Goal: Task Accomplishment & Management: Use online tool/utility

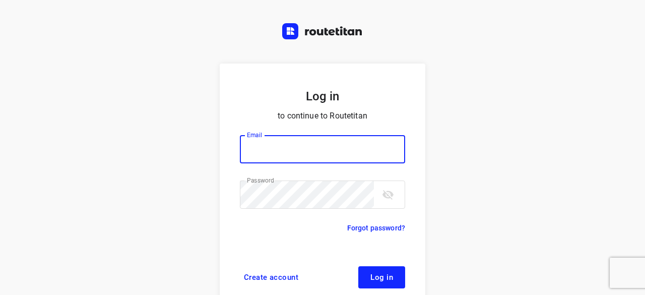
scroll to position [38, 0]
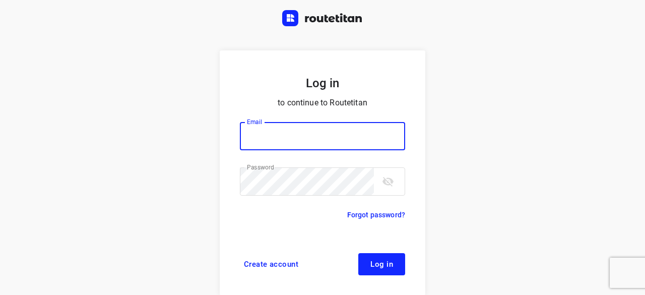
type input "[EMAIL_ADDRESS][DOMAIN_NAME]"
click at [388, 249] on form "Log in to continue to Routetitan Email yvonne5611@gmail.com Email ​ Password Pa…" at bounding box center [323, 172] width 206 height 245
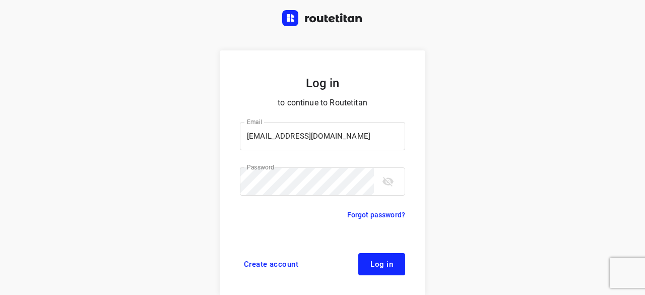
click at [391, 267] on button "Log in" at bounding box center [381, 264] width 47 height 22
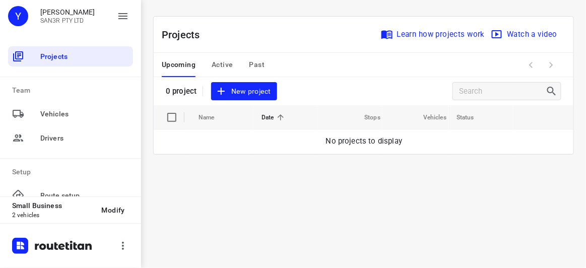
click at [255, 95] on span "New project" at bounding box center [243, 91] width 53 height 13
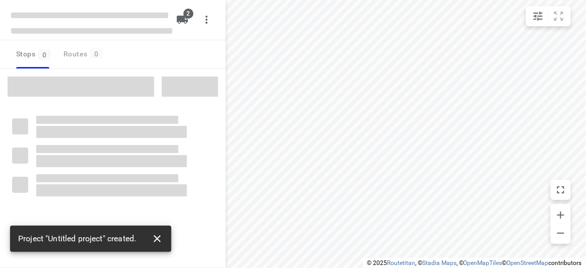
type input "distance"
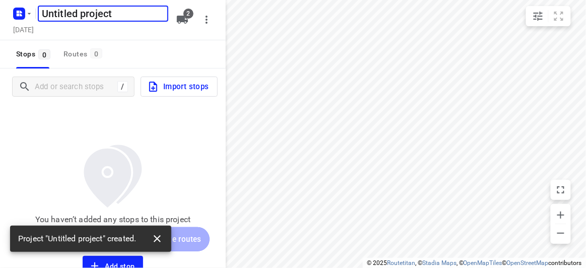
click at [157, 241] on icon "button" at bounding box center [157, 239] width 12 height 12
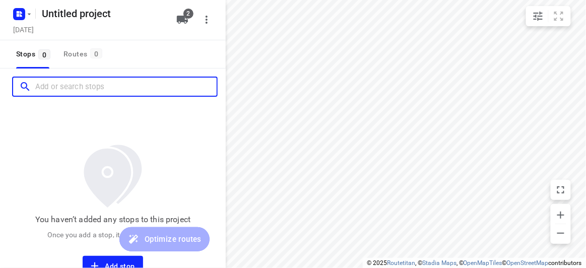
click at [50, 93] on input "Add or search stops" at bounding box center [125, 87] width 181 height 16
paste input "[STREET_ADDRESS][PERSON_NAME]"
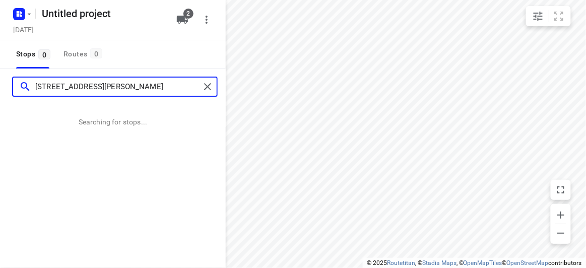
type input "[STREET_ADDRESS][PERSON_NAME]"
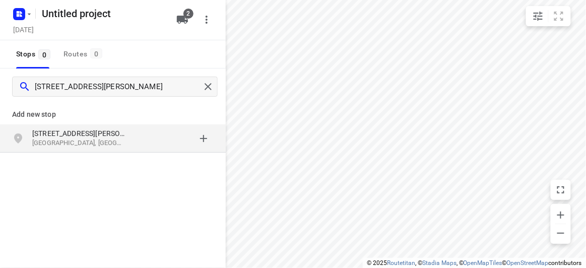
click at [121, 131] on p "[STREET_ADDRESS][PERSON_NAME]" at bounding box center [78, 133] width 93 height 10
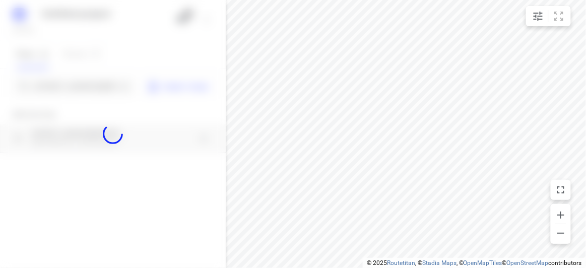
click at [84, 87] on div at bounding box center [113, 134] width 226 height 268
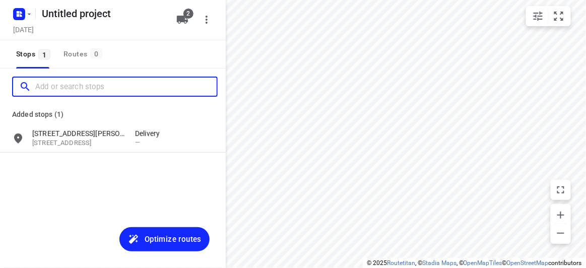
click at [83, 85] on input "Add or search stops" at bounding box center [125, 87] width 181 height 16
paste input "/[STREET_ADDRESS][PERSON_NAME]"
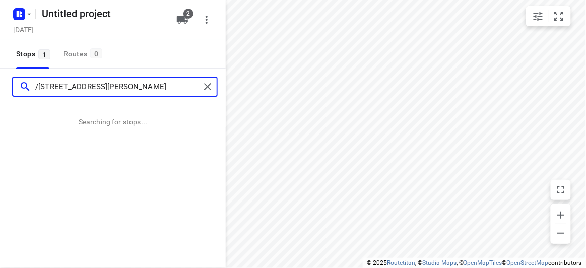
type input "/[STREET_ADDRESS][PERSON_NAME]"
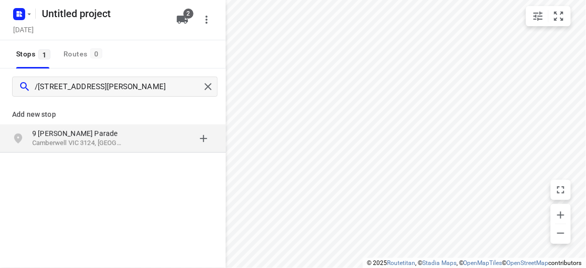
click at [109, 151] on div "[STREET_ADDRESS][PERSON_NAME]" at bounding box center [113, 138] width 226 height 28
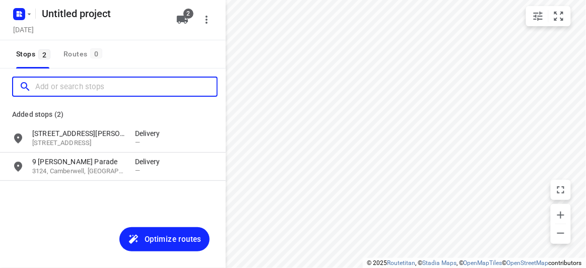
paste input "[STREET_ADDRESS]. [PERSON_NAME][GEOGRAPHIC_DATA] 31"
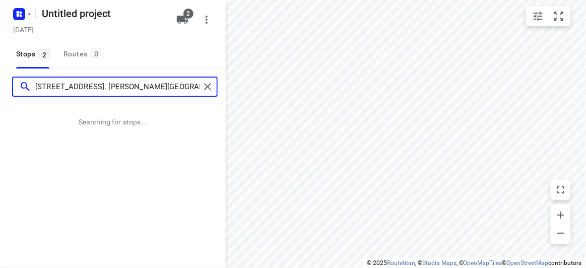
type input "[STREET_ADDRESS]. [PERSON_NAME][GEOGRAPHIC_DATA] 3150"
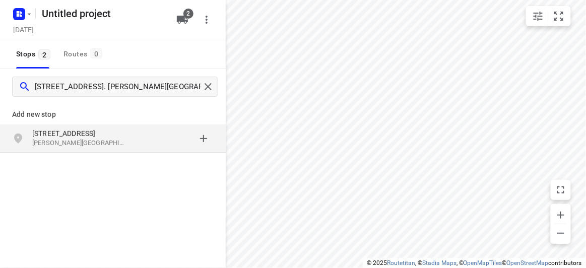
click at [146, 139] on div "grid" at bounding box center [174, 138] width 79 height 20
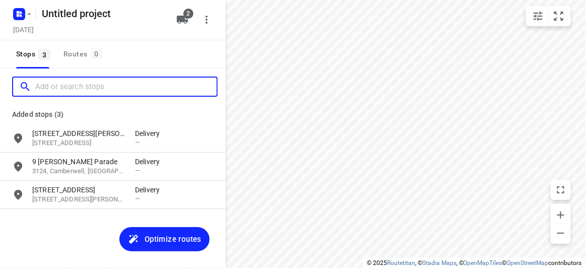
paste input "[STREET_ADDRESS]"
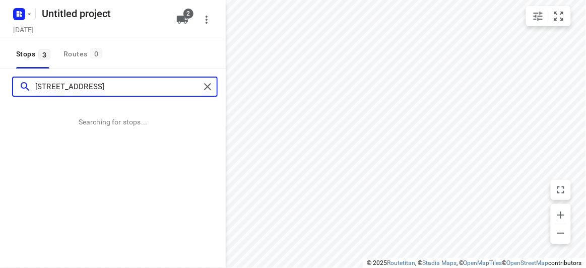
type input "[STREET_ADDRESS]"
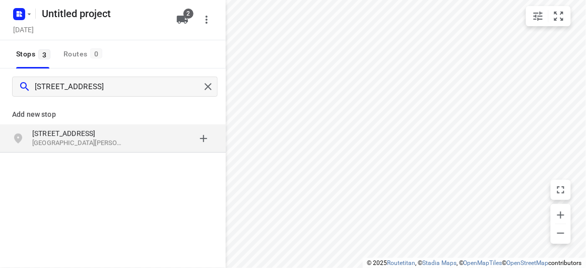
click at [140, 142] on div "grid" at bounding box center [174, 138] width 79 height 20
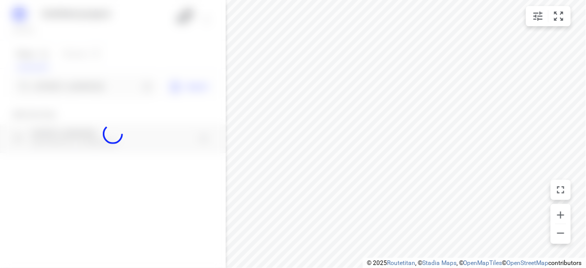
click at [77, 79] on div at bounding box center [113, 134] width 226 height 268
click at [75, 83] on div at bounding box center [113, 134] width 226 height 268
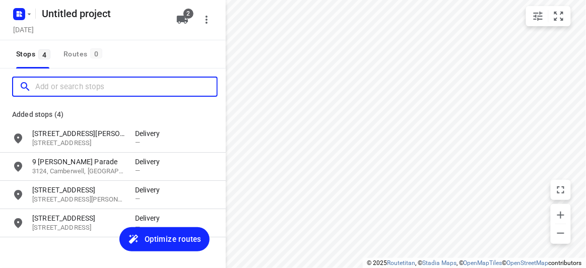
paste input "[STREET_ADDRESS][PERSON_NAME]"
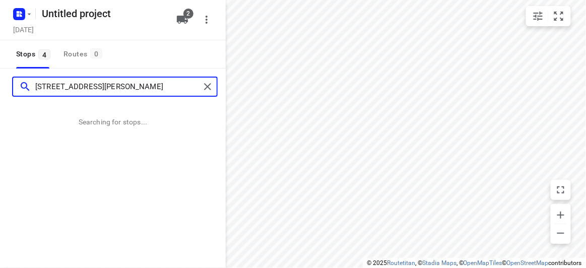
type input "[STREET_ADDRESS][PERSON_NAME]"
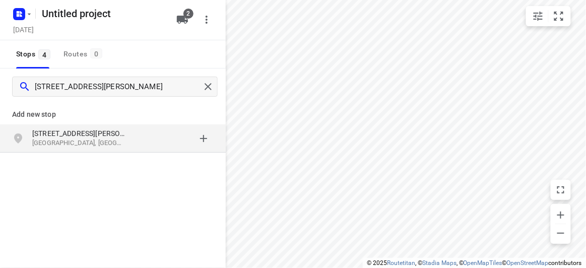
click at [83, 132] on p "[STREET_ADDRESS][PERSON_NAME]" at bounding box center [78, 133] width 93 height 10
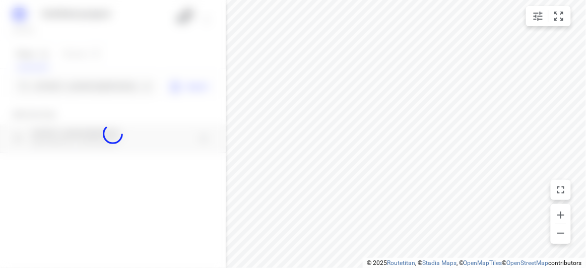
click at [78, 81] on div at bounding box center [113, 134] width 226 height 268
click at [78, 86] on div at bounding box center [113, 134] width 226 height 268
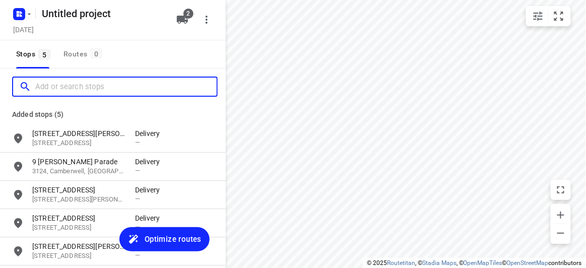
paste input "[STREET_ADDRESS]"
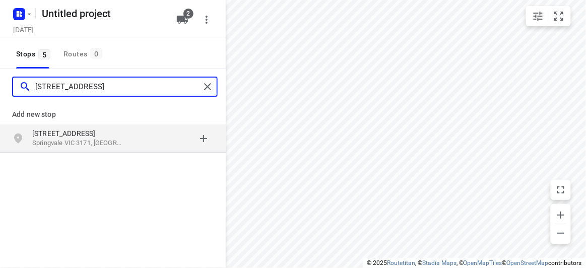
type input "[STREET_ADDRESS]"
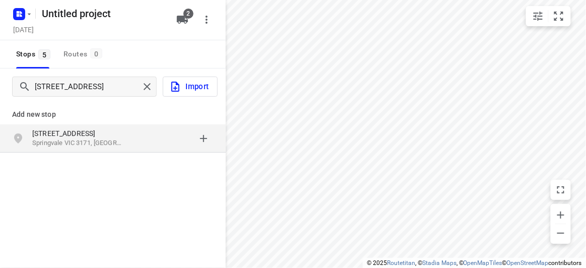
click at [179, 149] on div "[STREET_ADDRESS]" at bounding box center [113, 138] width 226 height 28
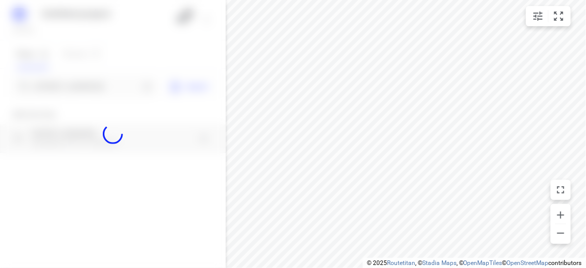
click at [100, 81] on div at bounding box center [113, 134] width 226 height 268
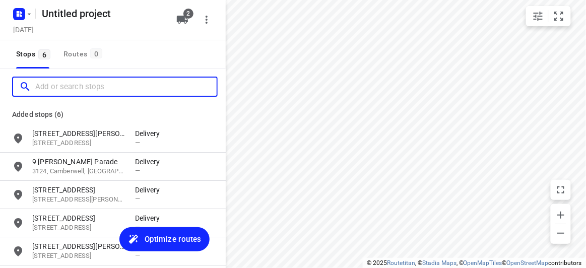
paste input "[STREET_ADDRESS]"
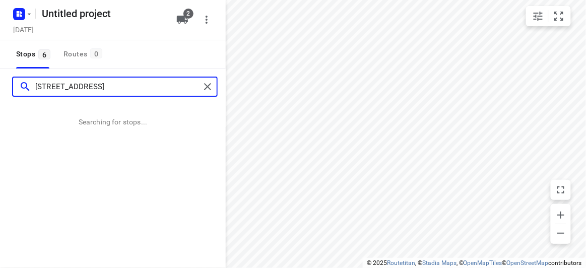
type input "[STREET_ADDRESS]"
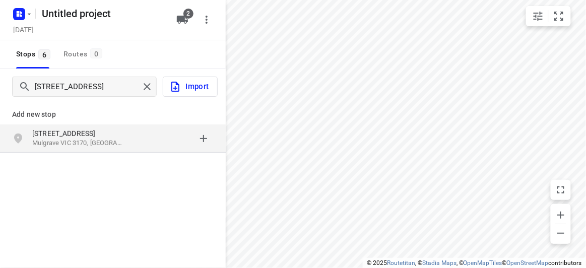
click at [99, 134] on p "[STREET_ADDRESS]" at bounding box center [78, 133] width 93 height 10
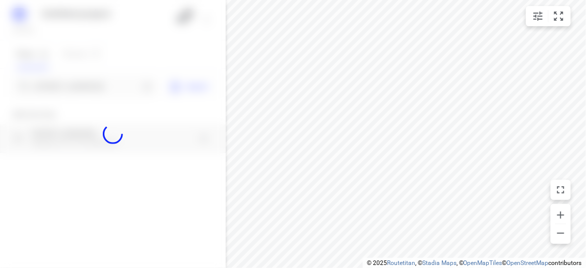
click at [93, 75] on div at bounding box center [113, 134] width 226 height 268
click at [94, 83] on div at bounding box center [113, 134] width 226 height 268
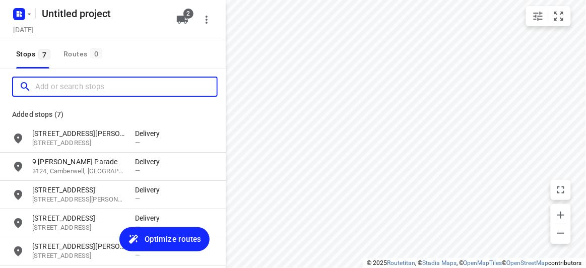
paste input "[STREET_ADDRESS][PERSON_NAME]"
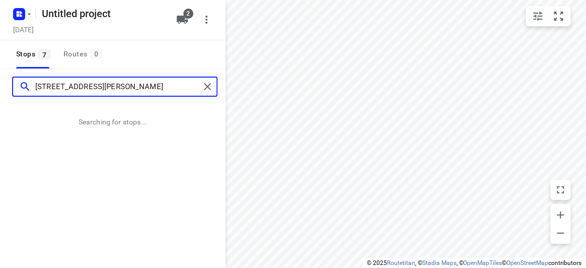
type input "[STREET_ADDRESS][PERSON_NAME]"
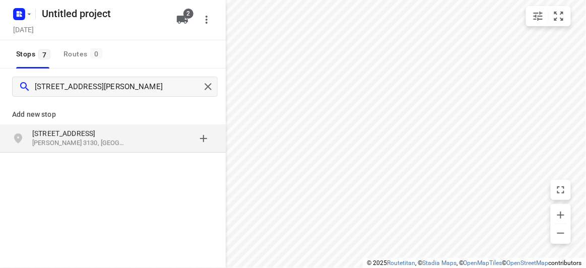
click at [166, 147] on div "grid" at bounding box center [174, 138] width 79 height 20
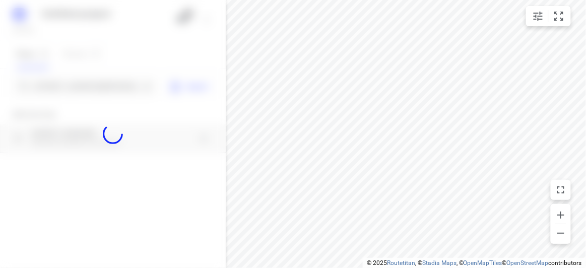
click at [66, 84] on div at bounding box center [113, 134] width 226 height 268
paste input "2 [GEOGRAPHIC_DATA] 3163"
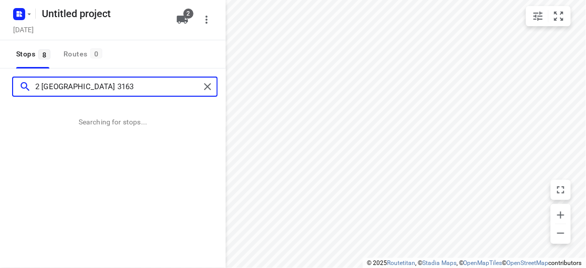
type input "2 [GEOGRAPHIC_DATA] 3163"
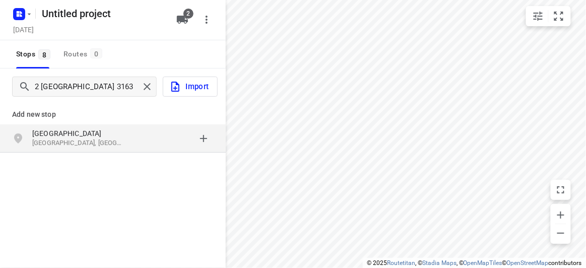
click at [84, 124] on div "[STREET_ADDRESS]" at bounding box center [113, 138] width 226 height 28
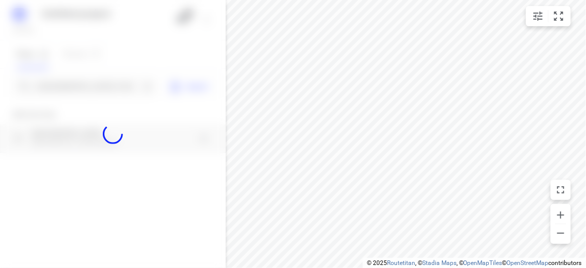
click at [86, 91] on div at bounding box center [113, 134] width 226 height 268
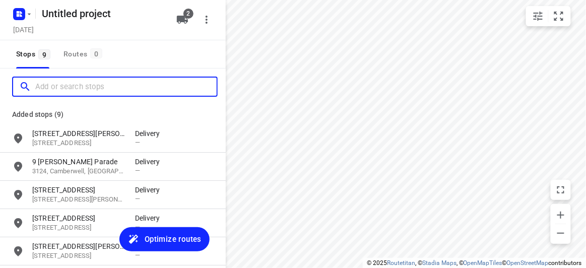
paste input "[STREET_ADDRESS]"
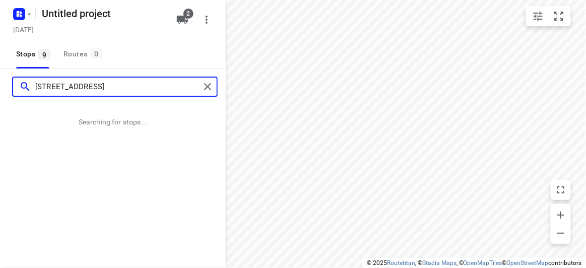
type input "[STREET_ADDRESS]"
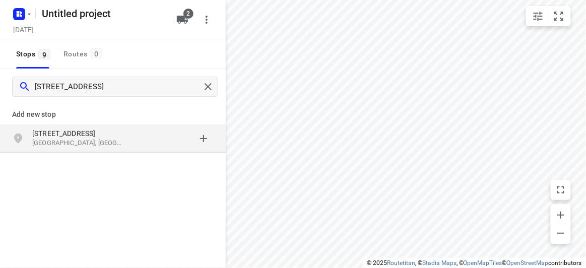
click at [178, 136] on div "grid" at bounding box center [174, 138] width 79 height 20
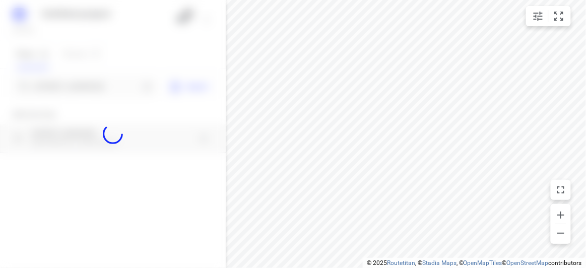
click at [85, 80] on div at bounding box center [113, 134] width 226 height 268
click at [84, 84] on div at bounding box center [113, 134] width 226 height 268
paste input "[STREET_ADDRESS][PERSON_NAME][PERSON_NAME]"
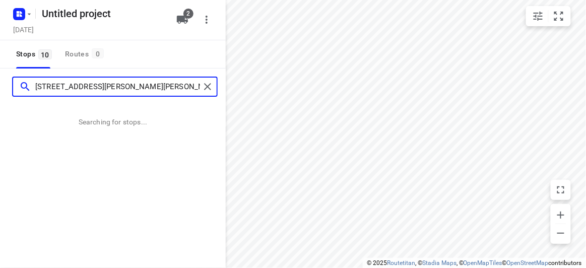
type input "[STREET_ADDRESS][PERSON_NAME][PERSON_NAME]"
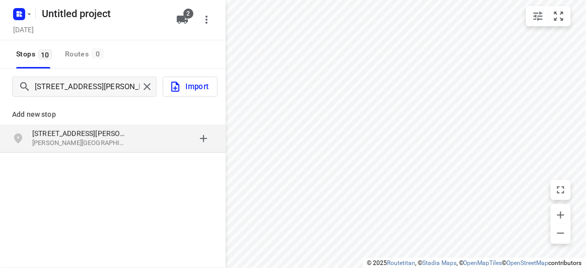
click at [144, 129] on div "grid" at bounding box center [174, 138] width 79 height 20
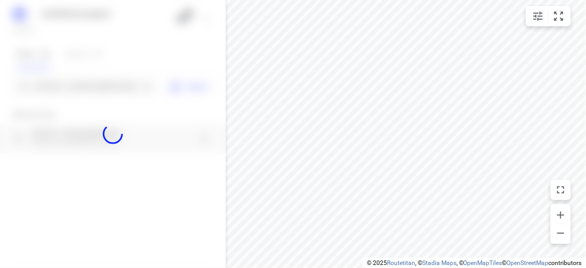
click at [95, 89] on div at bounding box center [113, 134] width 226 height 268
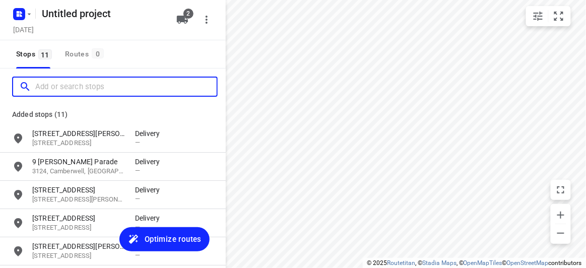
paste input "[STREET_ADDRESS]"
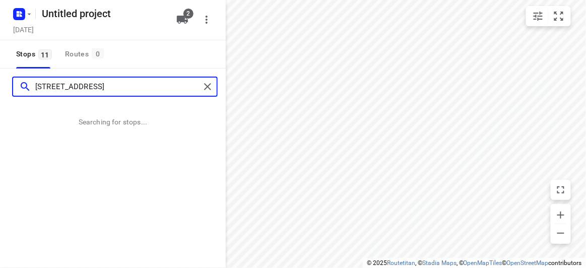
type input "[STREET_ADDRESS]"
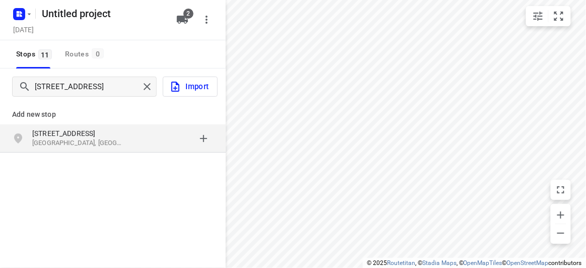
click at [57, 138] on p "[STREET_ADDRESS]" at bounding box center [78, 133] width 93 height 10
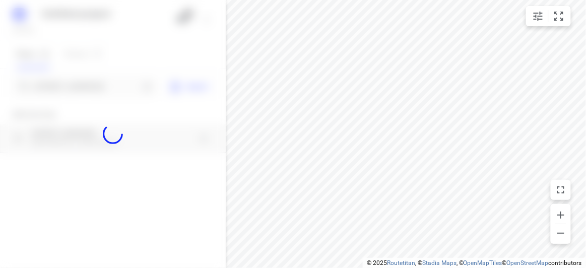
click at [67, 86] on div at bounding box center [113, 134] width 226 height 268
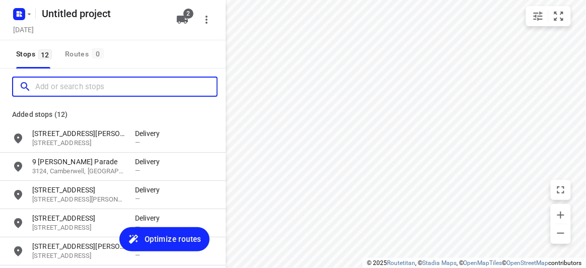
paste input "[STREET_ADDRESS][PERSON_NAME]"
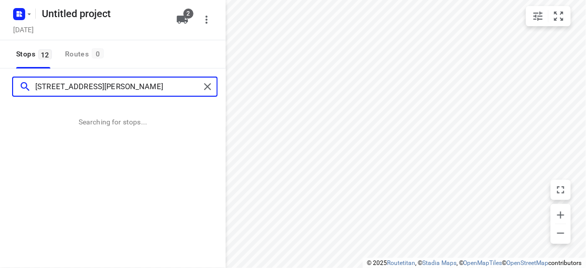
type input "[STREET_ADDRESS][PERSON_NAME]"
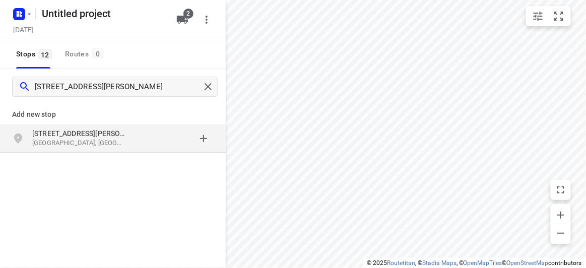
click at [134, 132] on p "[STREET_ADDRESS][PERSON_NAME]" at bounding box center [83, 133] width 103 height 10
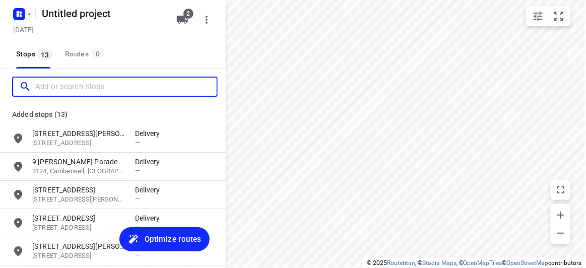
paste input "[STREET_ADDRESS]"
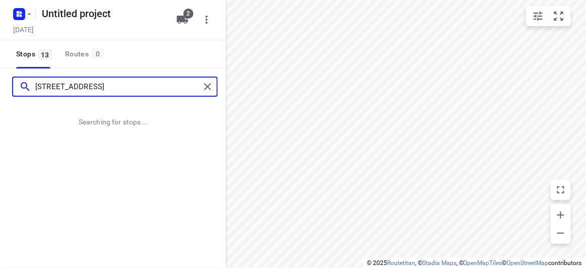
type input "[STREET_ADDRESS]"
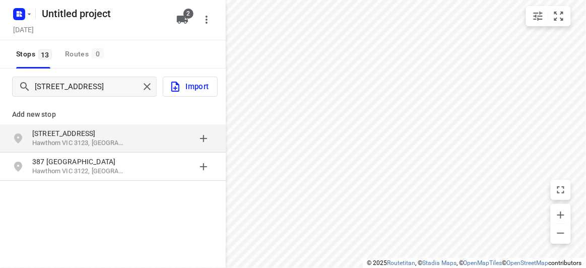
click at [97, 136] on p "[STREET_ADDRESS]" at bounding box center [78, 133] width 93 height 10
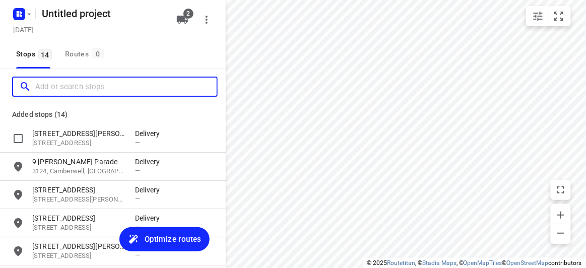
paste input "[STREET_ADDRESS][PERSON_NAME]"
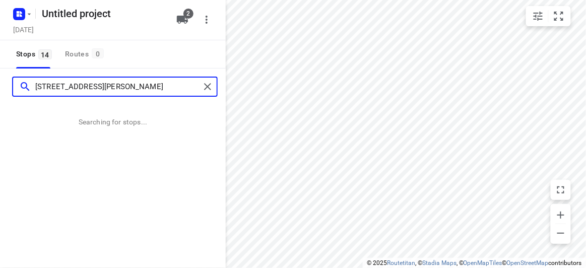
type input "[STREET_ADDRESS][PERSON_NAME]"
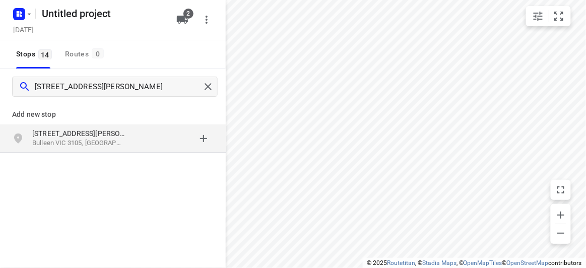
click at [149, 137] on div "grid" at bounding box center [174, 138] width 79 height 20
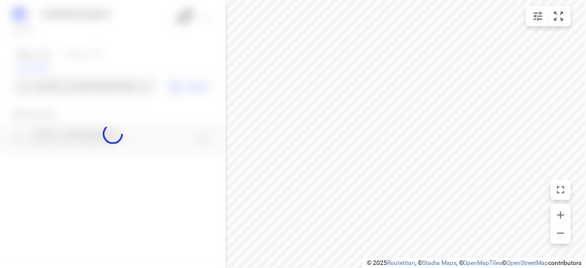
click at [94, 86] on div at bounding box center [113, 134] width 226 height 268
paste input "[STREET_ADDRESS]"
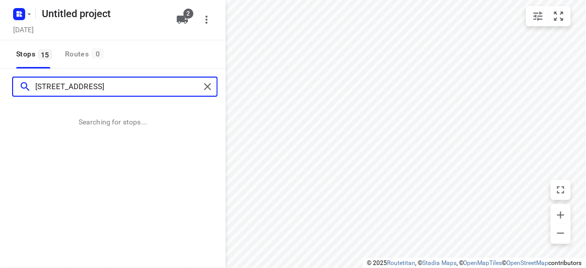
type input "[STREET_ADDRESS]"
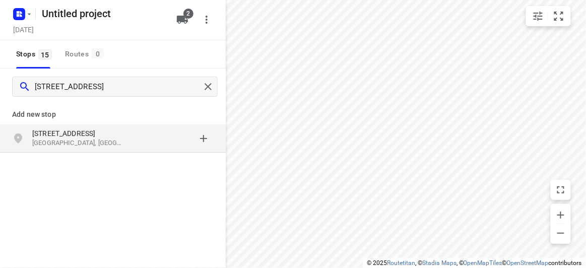
click at [120, 125] on div "[STREET_ADDRESS]" at bounding box center [113, 138] width 226 height 28
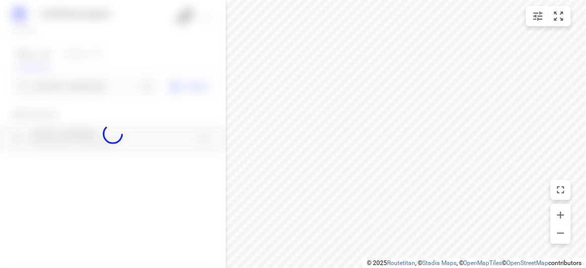
click at [75, 88] on div at bounding box center [113, 134] width 226 height 268
click at [72, 85] on div at bounding box center [113, 134] width 226 height 268
paste input "[STREET_ADDRESS]"
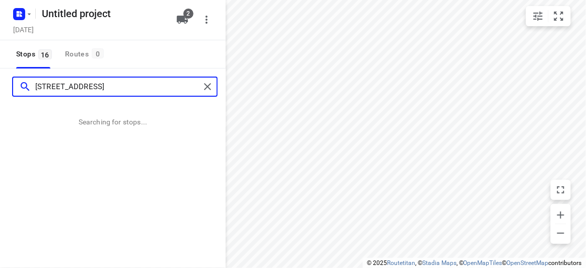
type input "[STREET_ADDRESS]"
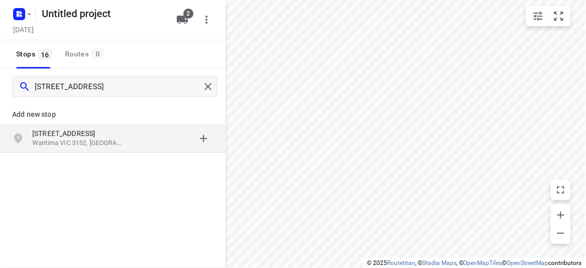
click at [105, 134] on p "[STREET_ADDRESS]" at bounding box center [78, 133] width 93 height 10
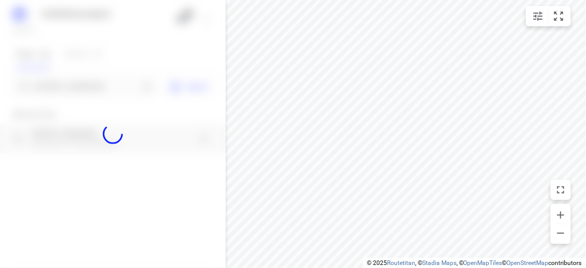
click at [72, 85] on div at bounding box center [113, 134] width 226 height 268
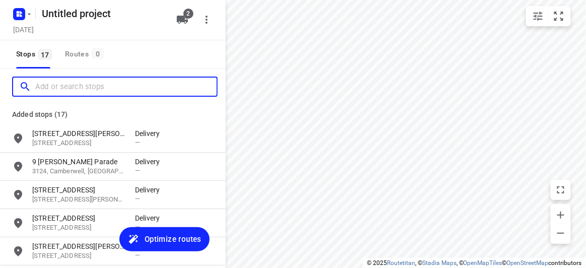
paste input "[STREET_ADDRESS][US_STATE]"
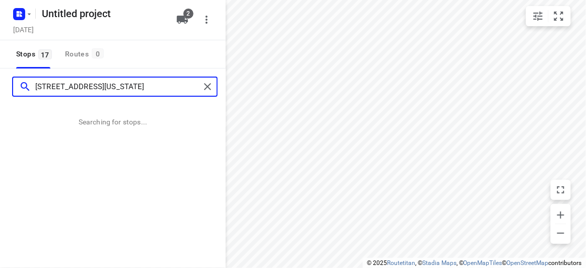
type input "[STREET_ADDRESS][US_STATE]"
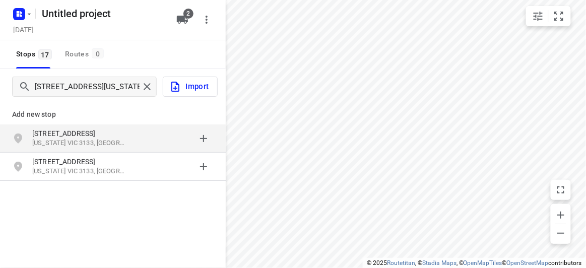
click at [105, 131] on p "[STREET_ADDRESS]" at bounding box center [78, 133] width 93 height 10
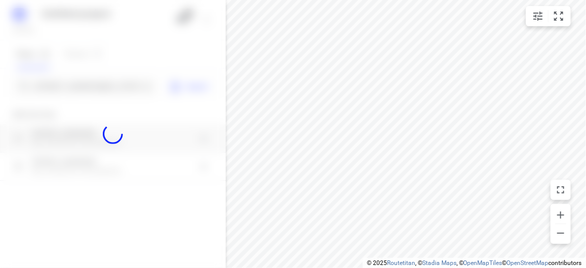
click at [56, 73] on div at bounding box center [113, 134] width 226 height 268
click at [61, 84] on div at bounding box center [113, 134] width 226 height 268
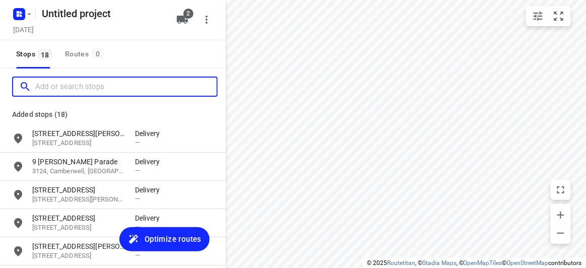
paste input "[STREET_ADDRESS][PERSON_NAME]"
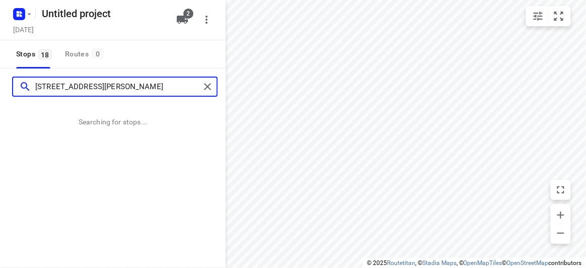
type input "[STREET_ADDRESS][PERSON_NAME]"
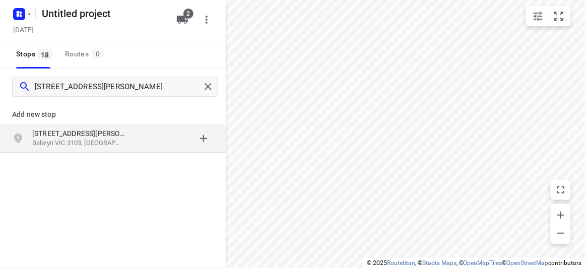
click at [139, 141] on div "grid" at bounding box center [174, 138] width 79 height 20
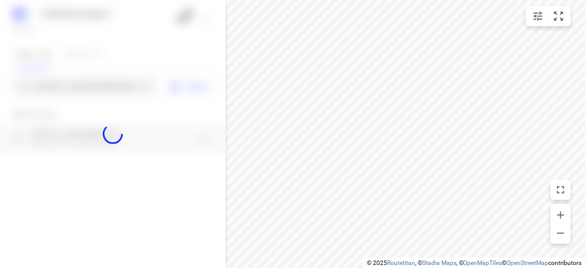
click at [90, 85] on div at bounding box center [113, 134] width 226 height 268
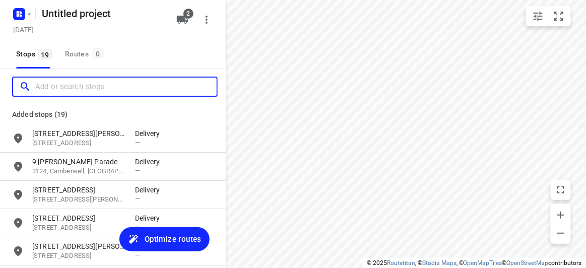
paste input "[STREET_ADDRESS]"
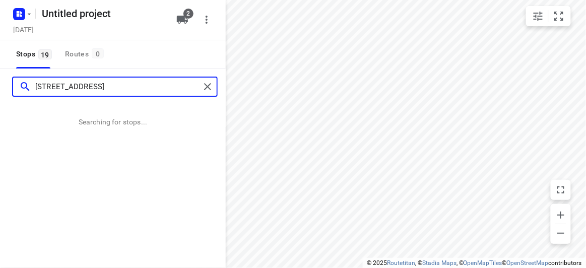
type input "[STREET_ADDRESS]"
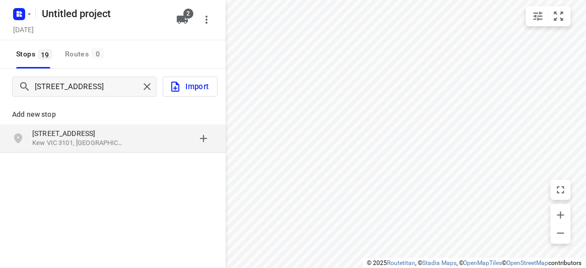
click at [145, 137] on div "grid" at bounding box center [174, 138] width 79 height 20
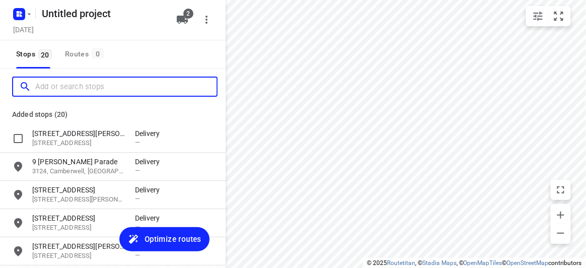
paste input "[STREET_ADDRESS]"
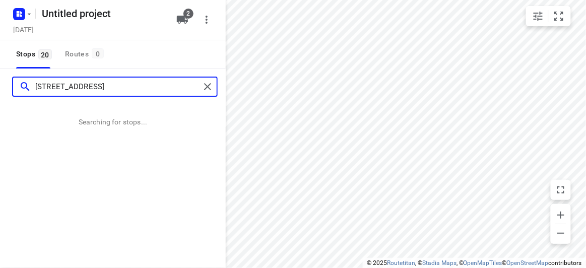
type input "[STREET_ADDRESS]"
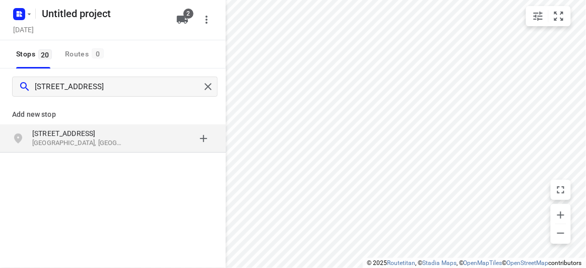
click at [152, 145] on div "grid" at bounding box center [174, 138] width 79 height 20
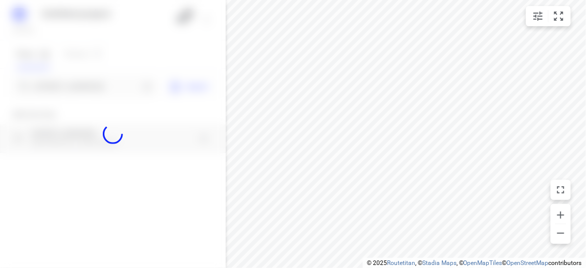
click at [83, 81] on div at bounding box center [113, 134] width 226 height 268
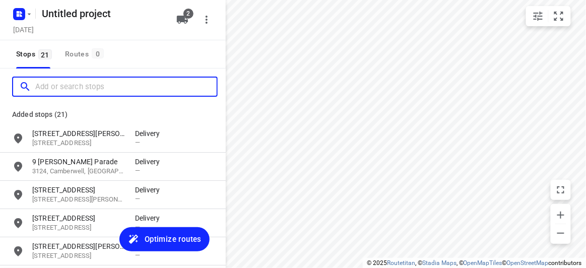
paste input "[STREET_ADDRESS]"
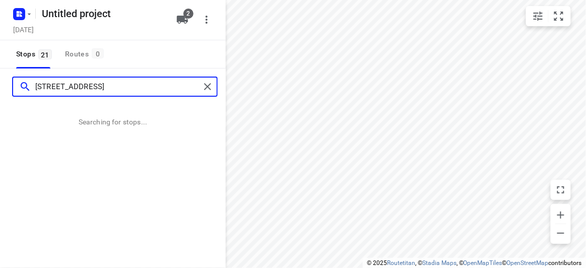
type input "[STREET_ADDRESS]"
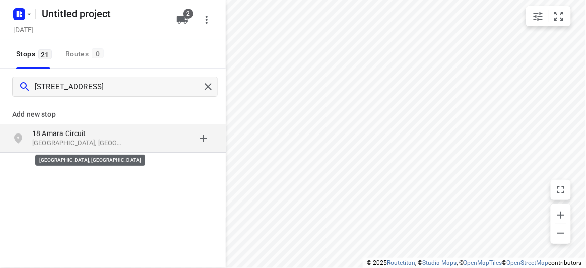
click at [70, 142] on p "[GEOGRAPHIC_DATA], [GEOGRAPHIC_DATA]" at bounding box center [78, 144] width 93 height 10
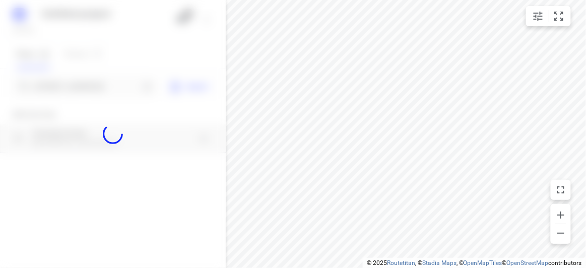
click at [77, 87] on div at bounding box center [113, 134] width 226 height 268
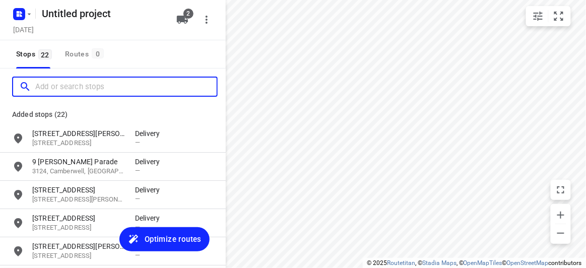
paste input "[STREET_ADDRESS]"
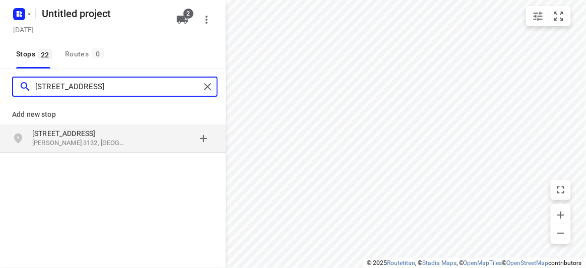
type input "[STREET_ADDRESS]"
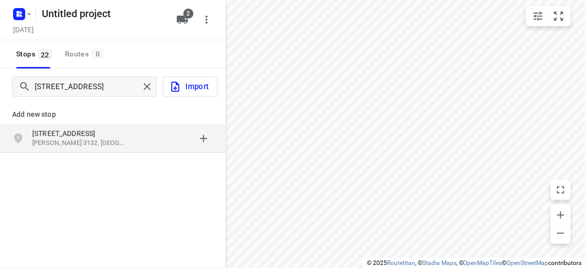
click at [111, 141] on p "[PERSON_NAME] 3132, [GEOGRAPHIC_DATA]" at bounding box center [78, 144] width 93 height 10
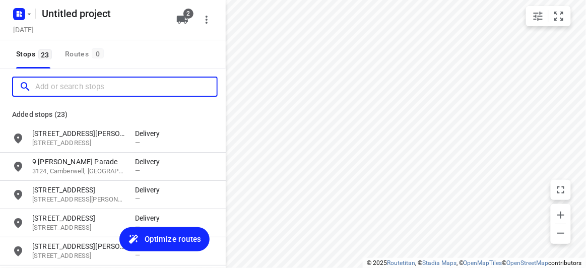
click at [60, 81] on input "Add or search stops" at bounding box center [125, 87] width 181 height 16
paste input "[STREET_ADDRESS][PERSON_NAME]"
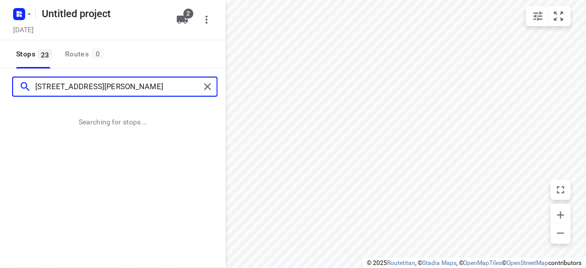
type input "[STREET_ADDRESS][PERSON_NAME]"
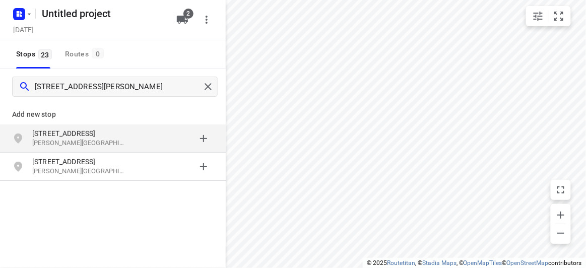
click at [119, 128] on p "[STREET_ADDRESS]" at bounding box center [78, 133] width 93 height 10
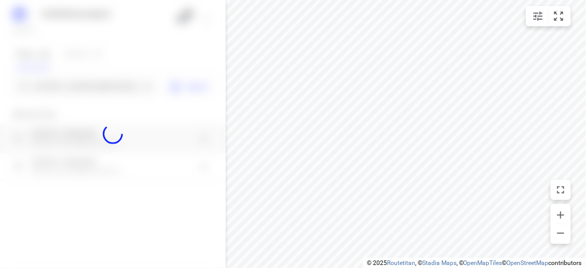
click at [97, 88] on div at bounding box center [113, 134] width 226 height 268
paste input "[STREET_ADDRESS]"
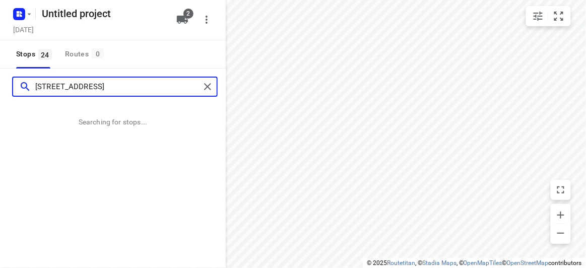
type input "[STREET_ADDRESS]"
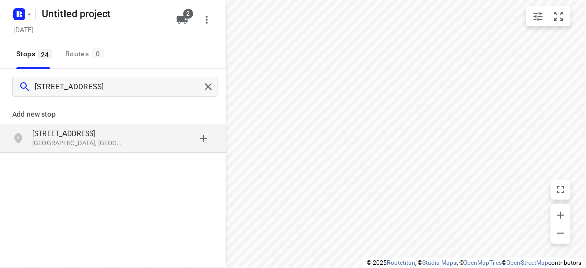
click at [154, 136] on div "grid" at bounding box center [174, 138] width 79 height 20
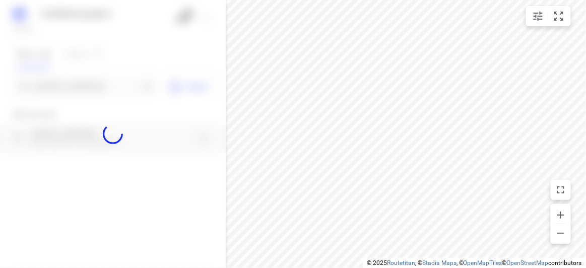
click at [95, 90] on div at bounding box center [113, 134] width 226 height 268
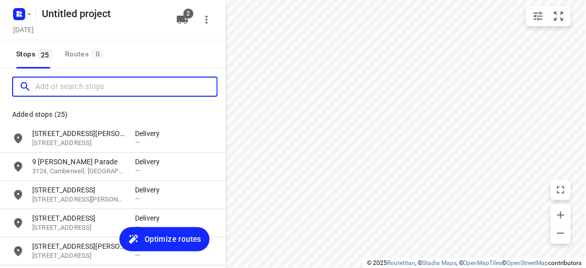
click at [95, 89] on input "Add or search stops" at bounding box center [125, 87] width 181 height 16
paste input "[STREET_ADDRESS][PERSON_NAME]"
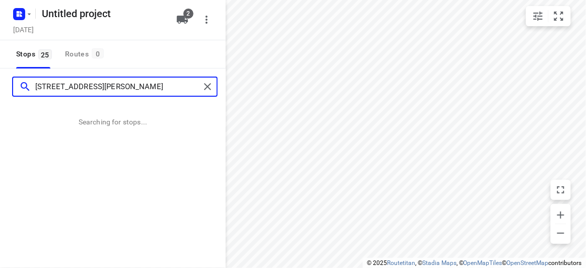
type input "[STREET_ADDRESS][PERSON_NAME]"
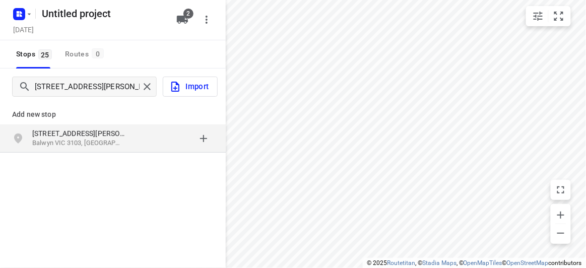
click at [138, 141] on div "grid" at bounding box center [174, 138] width 79 height 20
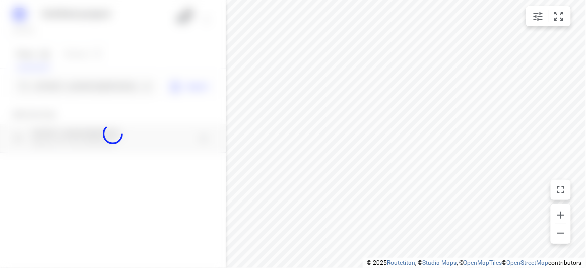
click at [85, 89] on div at bounding box center [113, 134] width 226 height 268
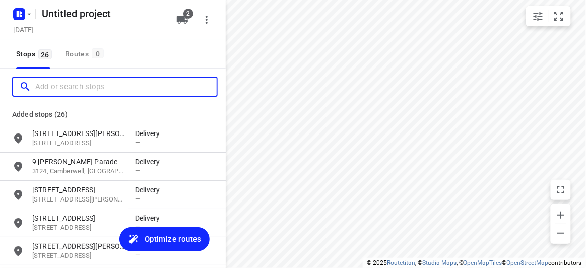
click at [85, 89] on input "Add or search stops" at bounding box center [125, 87] width 181 height 16
paste input "[STREET_ADDRESS][PERSON_NAME]"
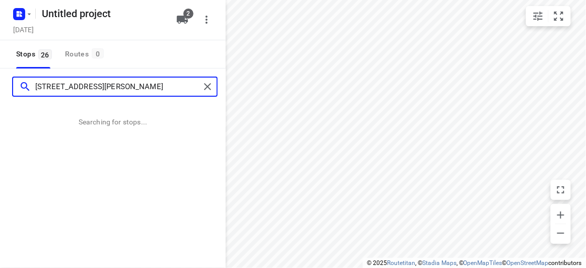
type input "[STREET_ADDRESS][PERSON_NAME]"
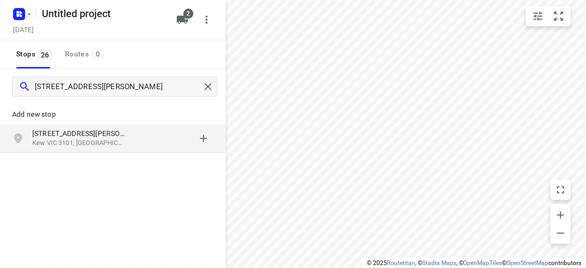
click at [97, 127] on div "[STREET_ADDRESS][PERSON_NAME]" at bounding box center [113, 138] width 226 height 28
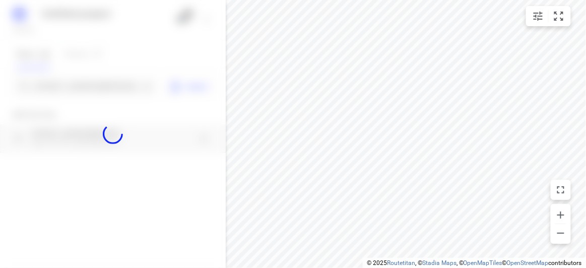
click at [70, 88] on div at bounding box center [113, 134] width 226 height 268
paste input "[STREET_ADDRESS][PERSON_NAME][PERSON_NAME]"
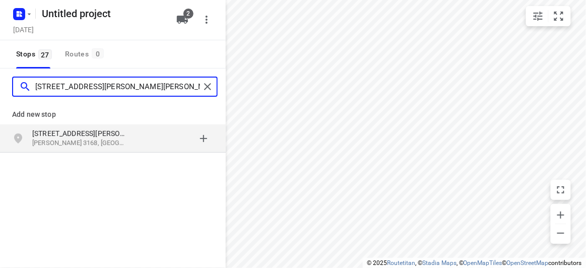
type input "[STREET_ADDRESS][PERSON_NAME][PERSON_NAME]"
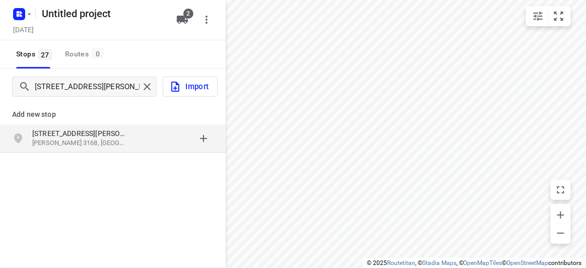
click at [70, 138] on p "[STREET_ADDRESS][PERSON_NAME]" at bounding box center [78, 133] width 93 height 10
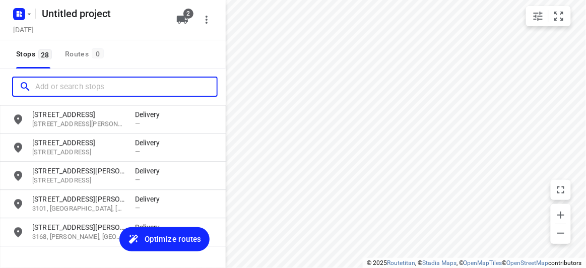
scroll to position [693, 0]
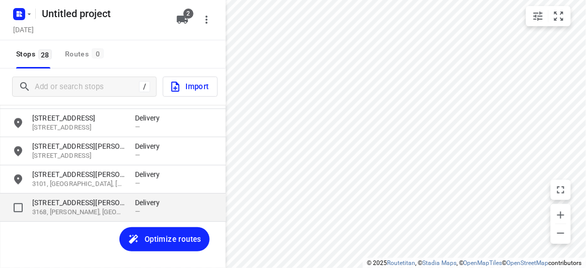
click at [54, 218] on div "[STREET_ADDRESS][PERSON_NAME][PERSON_NAME] Delivery —" at bounding box center [113, 207] width 226 height 28
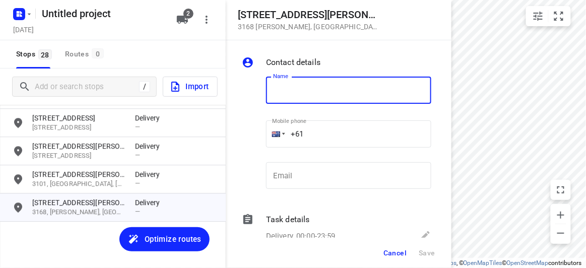
click at [338, 127] on input "+61" at bounding box center [348, 133] width 165 height 27
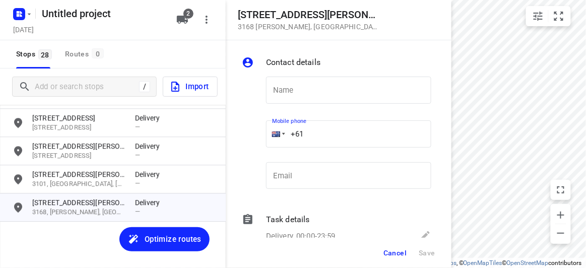
paste input "61412464420"
drag, startPoint x: 276, startPoint y: 138, endPoint x: 255, endPoint y: 138, distance: 20.7
click at [255, 138] on div "Name Name Mobile phone [PHONE_NUMBER] ​ Email Email" at bounding box center [336, 135] width 193 height 133
paste input "tel"
type input "[PHONE_NUMBER]"
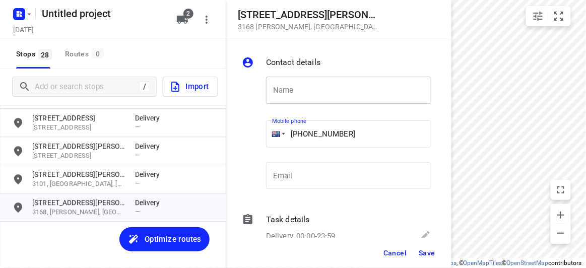
click at [293, 93] on input "text" at bounding box center [348, 90] width 165 height 27
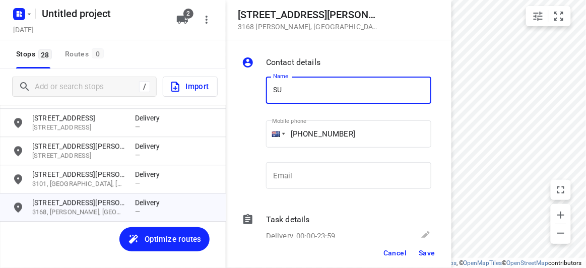
type input "SU CHOO"
click at [426, 256] on span "Save" at bounding box center [427, 253] width 17 height 8
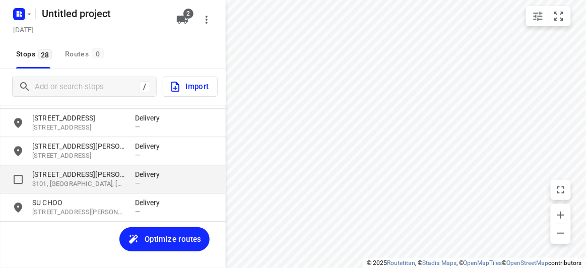
click at [117, 187] on p "3101, [GEOGRAPHIC_DATA], [GEOGRAPHIC_DATA]" at bounding box center [78, 184] width 93 height 10
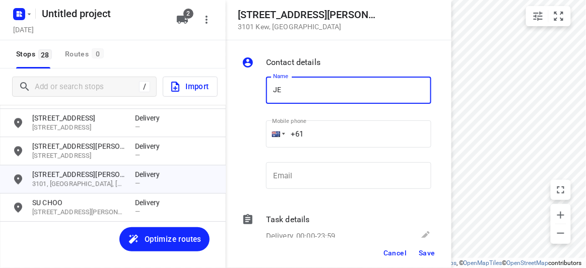
type input "[PERSON_NAME]"
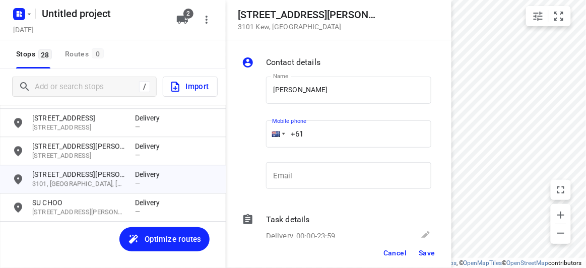
click at [264, 133] on div "Mobile phone +61 ​" at bounding box center [348, 137] width 173 height 46
paste input "403131881"
type input "[PHONE_NUMBER]"
click at [420, 250] on span "Save" at bounding box center [427, 253] width 17 height 8
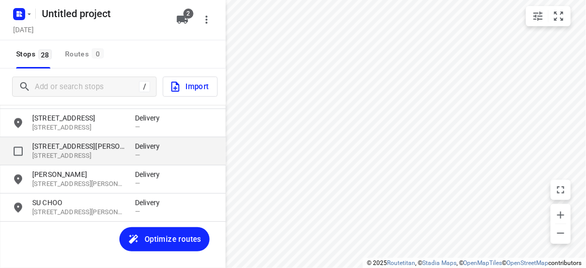
click at [105, 156] on p "[STREET_ADDRESS]" at bounding box center [78, 156] width 93 height 10
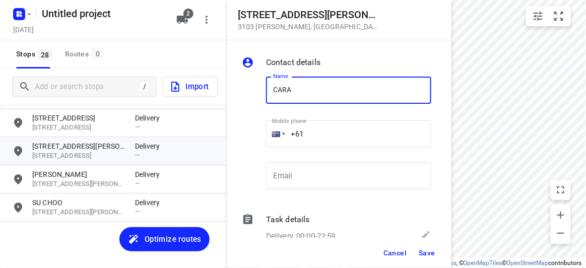
click at [342, 141] on input "+61" at bounding box center [348, 133] width 165 height 27
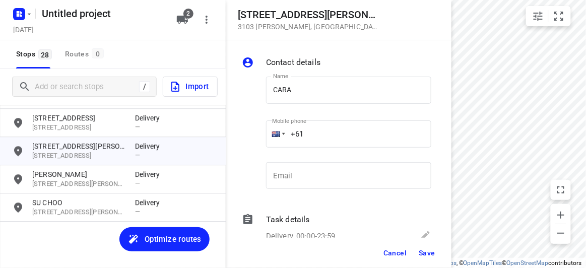
click at [350, 107] on div "Name CARA Name" at bounding box center [348, 94] width 165 height 35
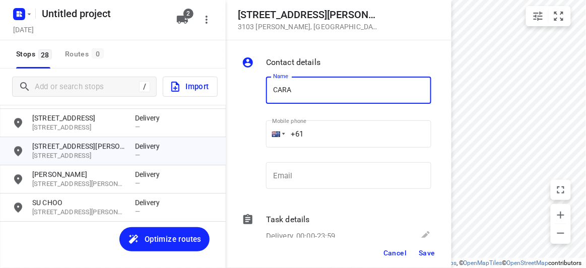
click at [321, 90] on input "CARA" at bounding box center [348, 90] width 165 height 27
type input "[PERSON_NAME]"
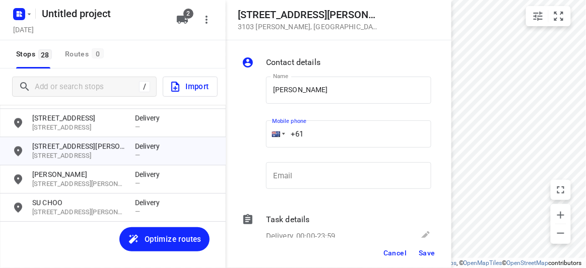
drag, startPoint x: 330, startPoint y: 132, endPoint x: 276, endPoint y: 132, distance: 54.4
click at [276, 132] on div "+61" at bounding box center [348, 133] width 165 height 27
paste input "434189288"
type input "[PHONE_NUMBER]"
click at [424, 256] on span "Save" at bounding box center [427, 253] width 17 height 8
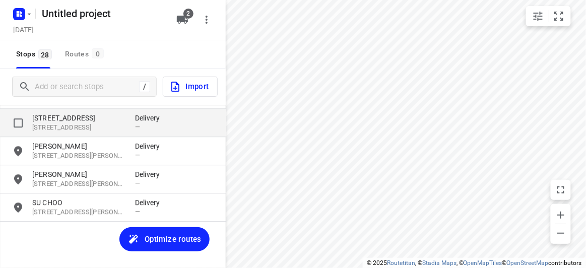
click at [77, 127] on p "[STREET_ADDRESS]" at bounding box center [78, 128] width 93 height 10
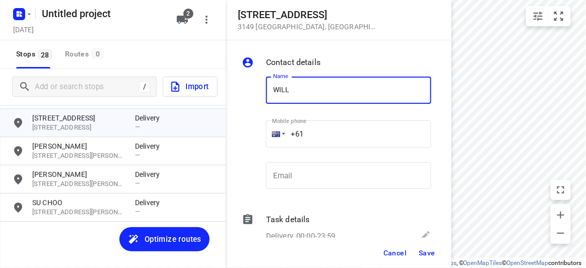
type input "[PERSON_NAME]"
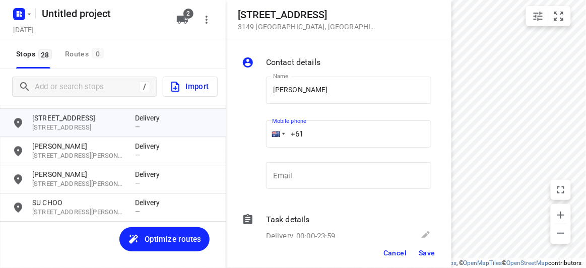
click at [280, 131] on div "+61" at bounding box center [348, 133] width 165 height 27
paste input "433038828"
type input "[PHONE_NUMBER]"
click at [427, 255] on span "Save" at bounding box center [427, 253] width 17 height 8
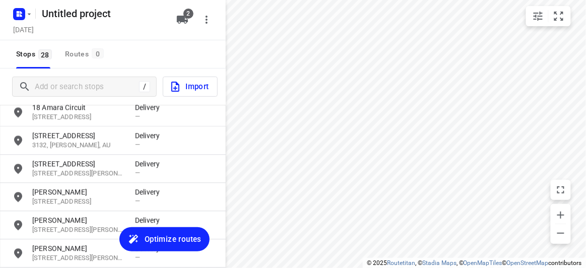
scroll to position [555, 0]
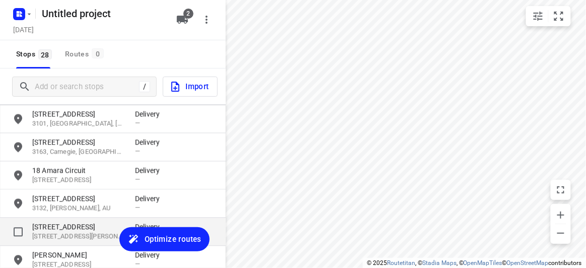
click at [56, 226] on p "[STREET_ADDRESS]" at bounding box center [78, 227] width 93 height 10
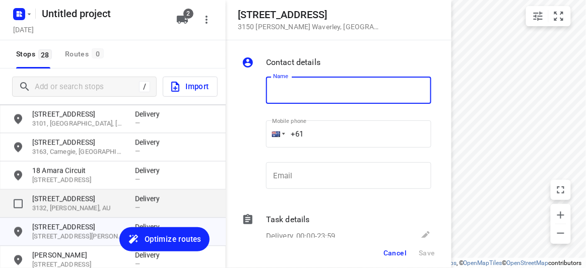
click at [54, 212] on p "3132, [PERSON_NAME], AU" at bounding box center [78, 209] width 93 height 10
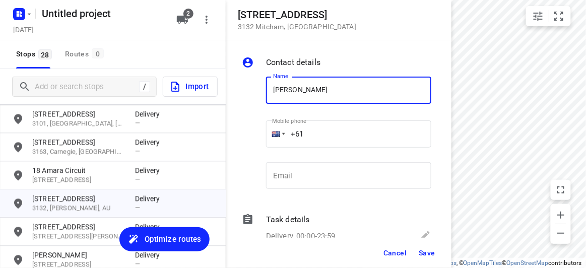
type input "[PERSON_NAME] 3/28"
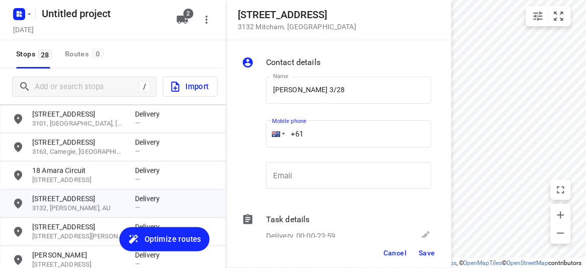
drag, startPoint x: 308, startPoint y: 139, endPoint x: 258, endPoint y: 139, distance: 49.9
click at [258, 139] on div "Name [PERSON_NAME] 3/28 Name Mobile phone +61 ​ Email Email" at bounding box center [336, 135] width 193 height 133
paste input "417723320"
type input "[PHONE_NUMBER]"
click at [429, 254] on span "Save" at bounding box center [427, 253] width 17 height 8
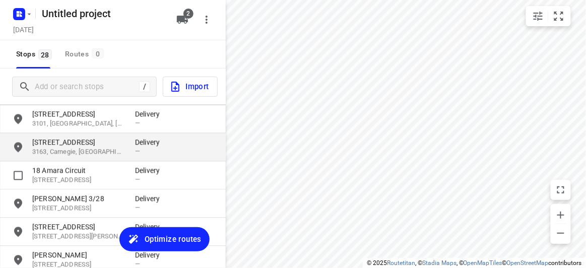
click at [55, 160] on div "[STREET_ADDRESS] Delivery —" at bounding box center [113, 148] width 226 height 28
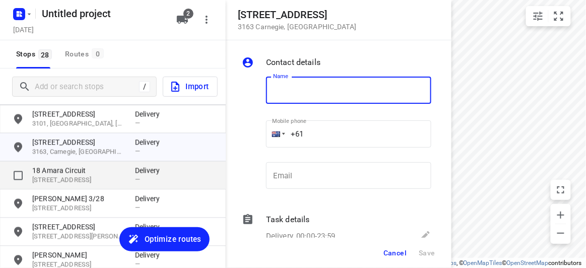
click at [61, 175] on p "18 Amara Circuit" at bounding box center [78, 171] width 93 height 10
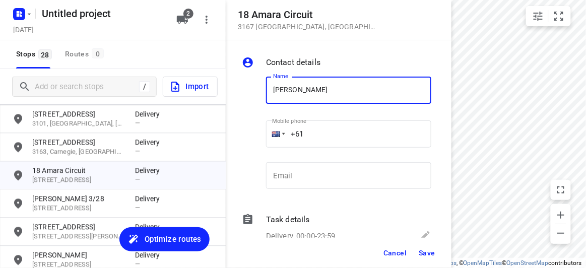
type input "[PERSON_NAME]"
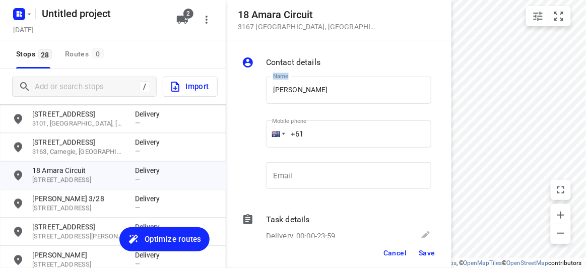
drag, startPoint x: 233, startPoint y: 112, endPoint x: 228, endPoint y: 112, distance: 5.5
click at [228, 112] on div "Contact details Name [PERSON_NAME] Name Mobile phone +61 ​ Email Email Task det…" at bounding box center [339, 139] width 226 height 198
drag, startPoint x: 305, startPoint y: 132, endPoint x: 236, endPoint y: 132, distance: 69.0
click at [236, 132] on div "Contact details Name [PERSON_NAME] Name Mobile phone +61 ​ Email Email Task det…" at bounding box center [339, 139] width 226 height 198
paste input "420806808"
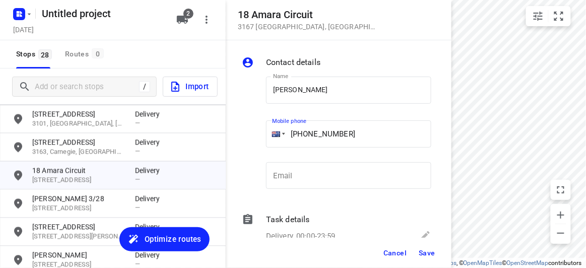
type input "[PHONE_NUMBER]"
click at [414, 254] on div "Cancel Save" at bounding box center [339, 253] width 226 height 30
click at [427, 256] on span "Save" at bounding box center [427, 253] width 17 height 8
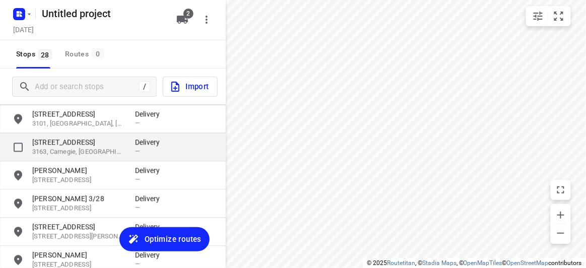
click at [66, 143] on p "[STREET_ADDRESS]" at bounding box center [78, 143] width 93 height 10
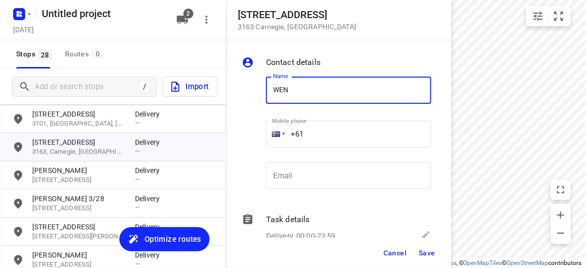
type input "[PERSON_NAME] 2/16"
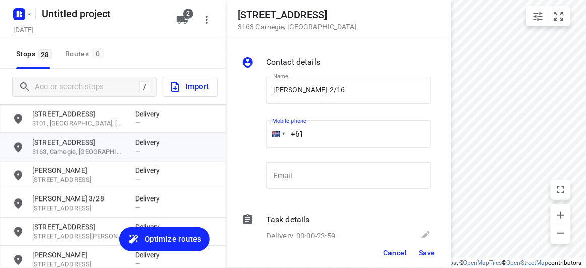
drag, startPoint x: 307, startPoint y: 140, endPoint x: 274, endPoint y: 140, distance: 33.3
click at [274, 140] on div "+61" at bounding box center [348, 133] width 165 height 27
paste input "430809577"
type input "[PHONE_NUMBER]"
click at [417, 255] on button "Save" at bounding box center [427, 253] width 25 height 18
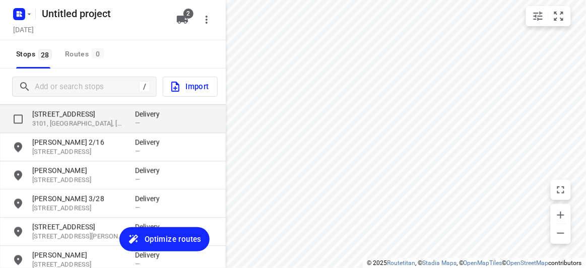
click at [69, 121] on p "3101, [GEOGRAPHIC_DATA], [GEOGRAPHIC_DATA]" at bounding box center [78, 124] width 93 height 10
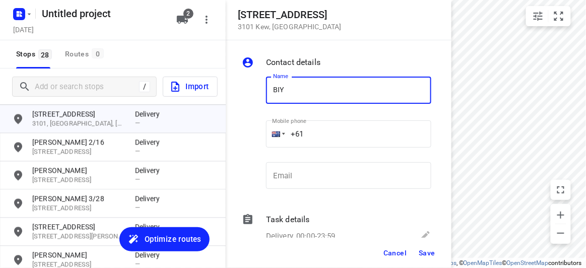
type input "BIYATI"
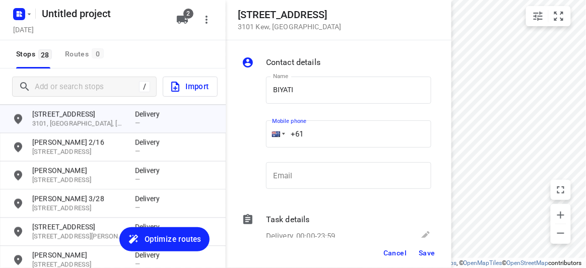
drag, startPoint x: 322, startPoint y: 137, endPoint x: 271, endPoint y: 137, distance: 51.4
click at [271, 137] on div "+61" at bounding box center [348, 133] width 165 height 27
paste input "431022845"
type input "[PHONE_NUMBER]"
click at [428, 254] on span "Save" at bounding box center [427, 253] width 17 height 8
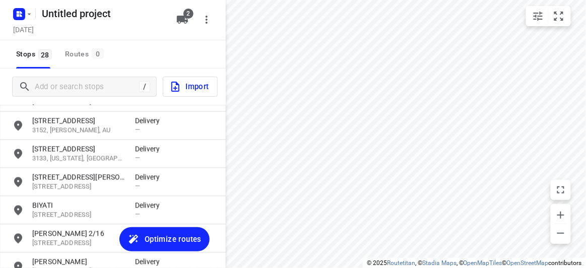
scroll to position [464, 0]
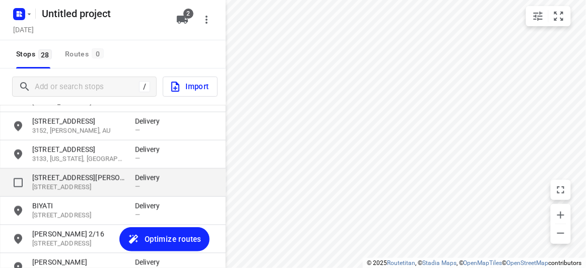
click at [43, 185] on p "[STREET_ADDRESS]" at bounding box center [78, 188] width 93 height 10
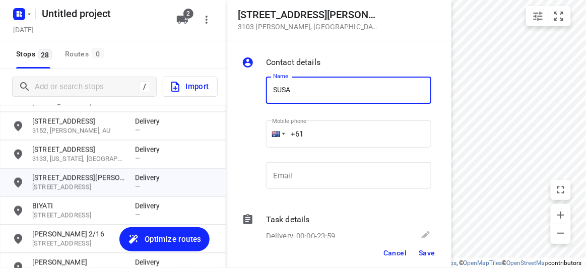
type input "[PERSON_NAME]"
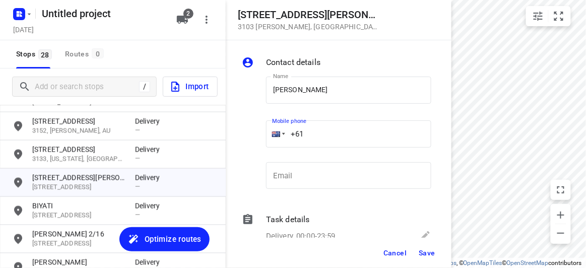
drag, startPoint x: 313, startPoint y: 136, endPoint x: 264, endPoint y: 137, distance: 48.9
click at [264, 137] on div "Mobile phone +61 ​" at bounding box center [348, 137] width 173 height 46
paste input "424327728"
type input "[PHONE_NUMBER]"
click at [426, 257] on button "Save" at bounding box center [427, 253] width 25 height 18
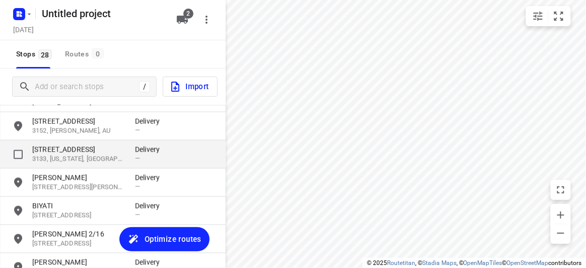
click at [76, 155] on p "3133, [US_STATE], [GEOGRAPHIC_DATA]" at bounding box center [78, 160] width 93 height 10
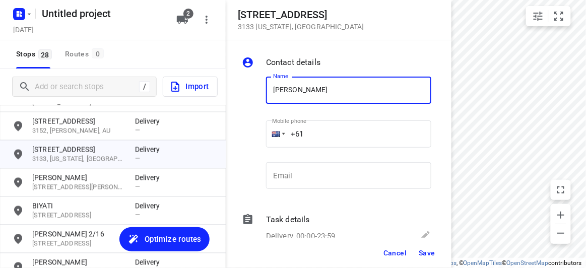
type input "[PERSON_NAME] 1/637"
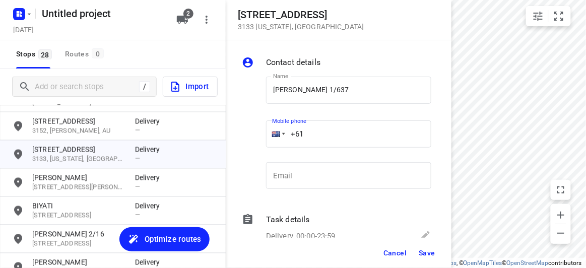
drag, startPoint x: 278, startPoint y: 140, endPoint x: 263, endPoint y: 142, distance: 15.3
click at [262, 141] on div "Mobile phone +61 ​" at bounding box center [348, 137] width 173 height 46
paste input "402574360"
type input "[PHONE_NUMBER]"
click at [431, 254] on span "Save" at bounding box center [427, 253] width 17 height 8
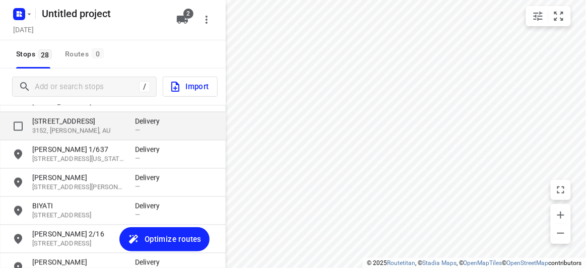
click at [63, 125] on p "[STREET_ADDRESS]" at bounding box center [78, 121] width 93 height 10
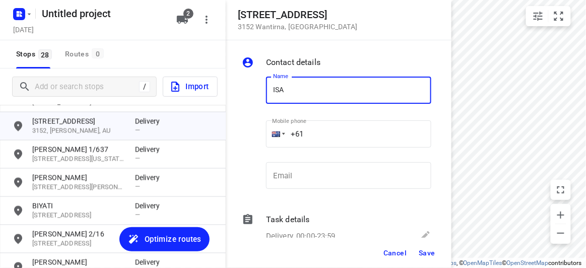
type input "[PERSON_NAME]"
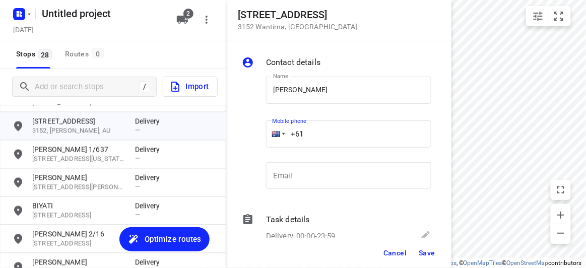
drag, startPoint x: 320, startPoint y: 142, endPoint x: 268, endPoint y: 142, distance: 51.9
click at [268, 142] on div "+61" at bounding box center [348, 133] width 165 height 27
paste input "tel"
paste input "433807353"
type input "[PHONE_NUMBER]"
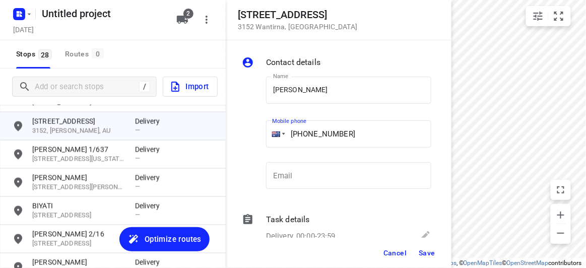
click at [431, 256] on span "Save" at bounding box center [427, 253] width 17 height 8
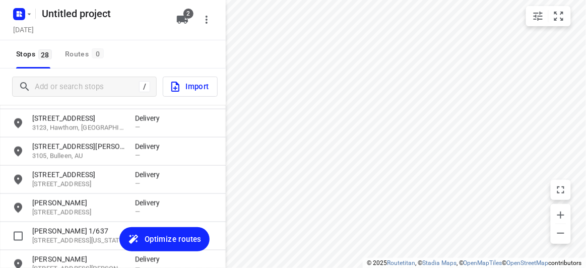
scroll to position [372, 0]
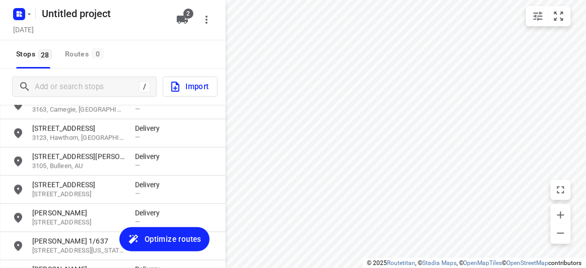
click at [56, 157] on div "[STREET_ADDRESS][PERSON_NAME] Delivery — [STREET_ADDRESS] Delivery — [STREET_AD…" at bounding box center [113, 196] width 226 height 182
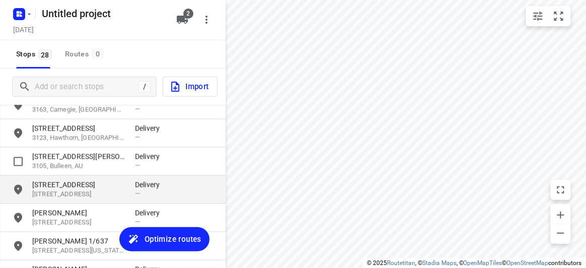
click at [57, 177] on div "[STREET_ADDRESS] Delivery —" at bounding box center [113, 190] width 226 height 28
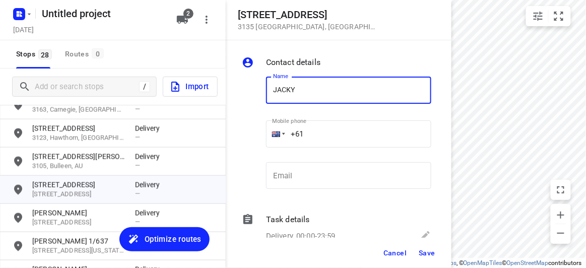
type input "JACKY"
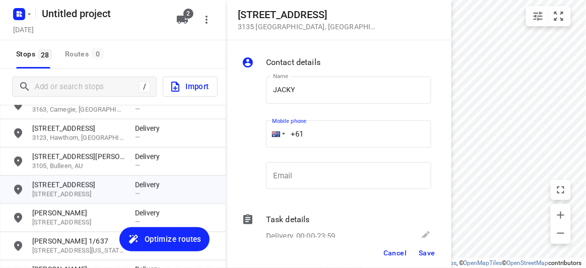
drag, startPoint x: 336, startPoint y: 138, endPoint x: 271, endPoint y: 137, distance: 64.5
click at [271, 137] on div "+61" at bounding box center [348, 133] width 165 height 27
paste input "tel"
paste input "411735590"
type input "[PHONE_NUMBER]"
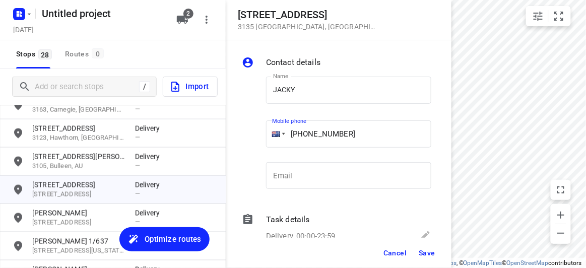
click at [426, 248] on button "Save" at bounding box center [427, 253] width 25 height 18
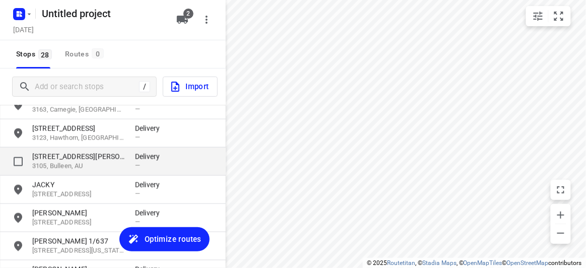
click at [62, 150] on div "[STREET_ADDRESS][PERSON_NAME] Delivery —" at bounding box center [113, 162] width 226 height 28
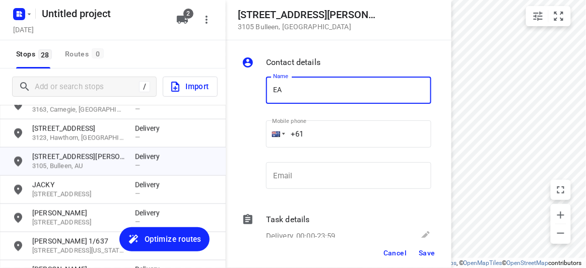
drag, startPoint x: 342, startPoint y: 87, endPoint x: 252, endPoint y: 88, distance: 89.7
click at [252, 88] on div "Name EA Name Mobile phone +61 ​ Email Email" at bounding box center [336, 135] width 193 height 133
type input "[PERSON_NAME]"
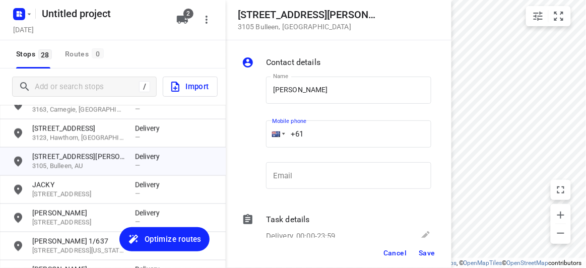
drag, startPoint x: 313, startPoint y: 132, endPoint x: 274, endPoint y: 131, distance: 39.3
click at [274, 131] on div "+61" at bounding box center [348, 133] width 165 height 27
paste input "404327333"
type input "[PHONE_NUMBER]"
click at [423, 254] on span "Save" at bounding box center [427, 253] width 17 height 8
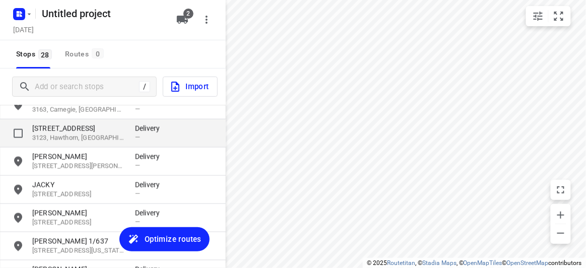
click at [67, 127] on p "[STREET_ADDRESS]" at bounding box center [78, 128] width 93 height 10
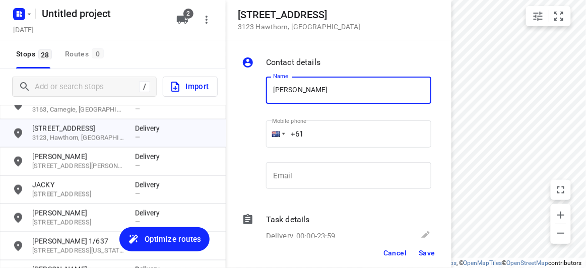
type input "[PERSON_NAME] [PERSON_NAME]"
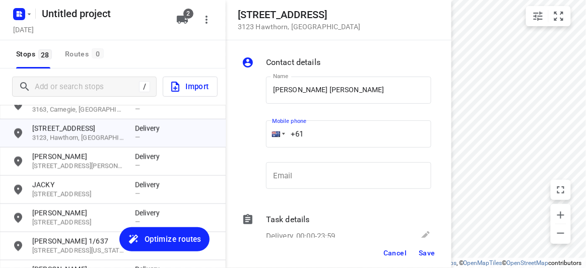
drag, startPoint x: 319, startPoint y: 128, endPoint x: 249, endPoint y: 133, distance: 70.7
click at [248, 132] on div "Name [PERSON_NAME] [PERSON_NAME] Name Mobile phone +61 ​ Email Email" at bounding box center [336, 135] width 193 height 133
paste input "404009188"
type input "[PHONE_NUMBER]"
click at [418, 253] on button "Save" at bounding box center [427, 253] width 25 height 18
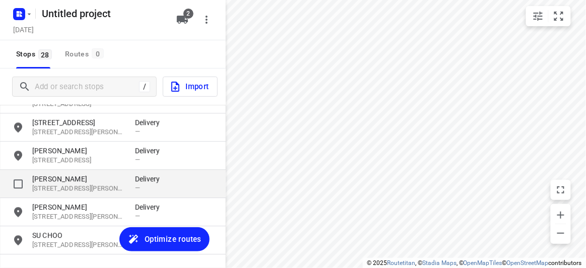
scroll to position [647, 0]
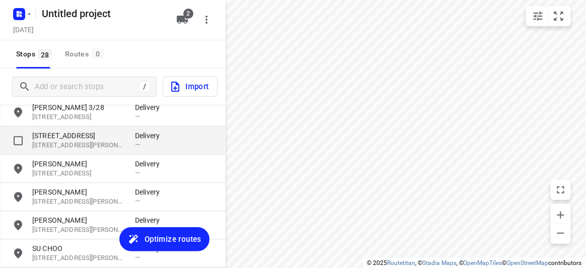
click at [80, 136] on p "[STREET_ADDRESS]" at bounding box center [78, 136] width 93 height 10
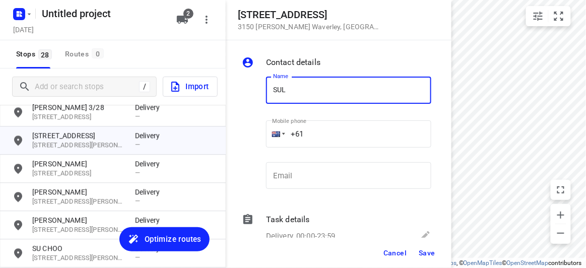
type input "SULENI MULIA TUNGGAL"
click at [320, 133] on input "+61" at bounding box center [348, 133] width 165 height 27
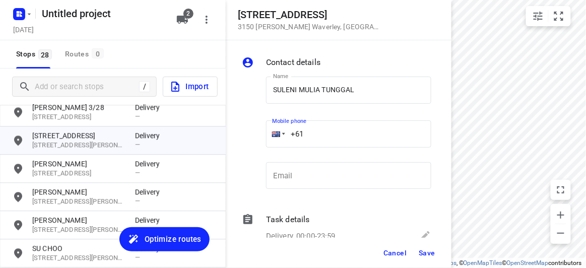
paste input "468533038"
type input "[PHONE_NUMBER]"
click at [437, 250] on button "Save" at bounding box center [427, 253] width 25 height 18
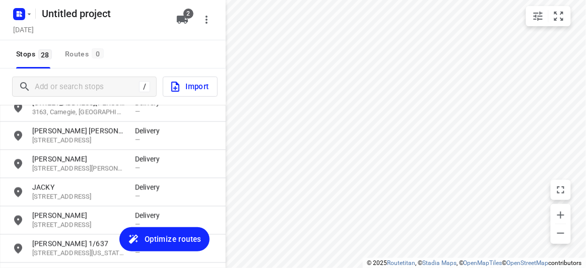
scroll to position [326, 0]
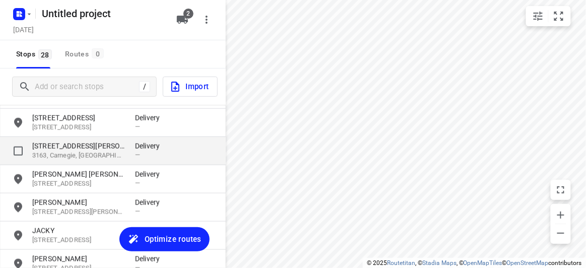
click at [57, 141] on p "[STREET_ADDRESS][PERSON_NAME]" at bounding box center [78, 146] width 93 height 10
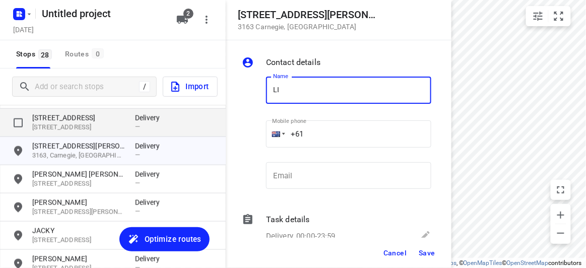
type input "LI"
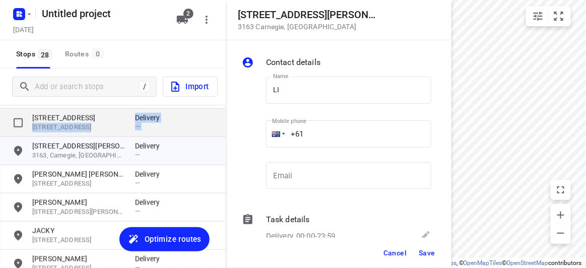
drag, startPoint x: 145, startPoint y: 117, endPoint x: 131, endPoint y: 117, distance: 14.6
click at [131, 117] on div "[STREET_ADDRESS] Delivery —" at bounding box center [113, 123] width 202 height 20
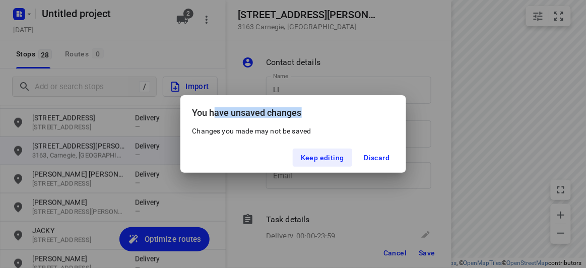
drag, startPoint x: 275, startPoint y: 103, endPoint x: 216, endPoint y: 103, distance: 59.5
click at [216, 103] on div "You have unsaved changes" at bounding box center [293, 110] width 226 height 31
click at [375, 157] on span "Discard" at bounding box center [377, 158] width 26 height 8
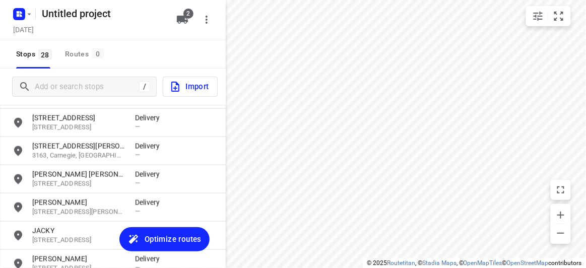
scroll to position [19, 0]
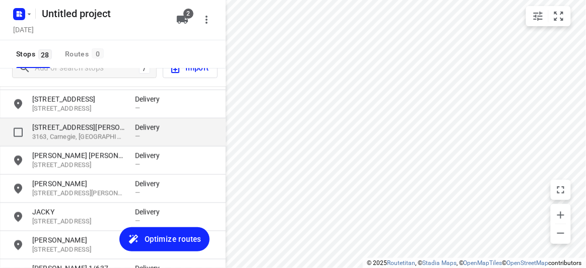
click at [76, 126] on p "[STREET_ADDRESS][PERSON_NAME]" at bounding box center [78, 127] width 93 height 10
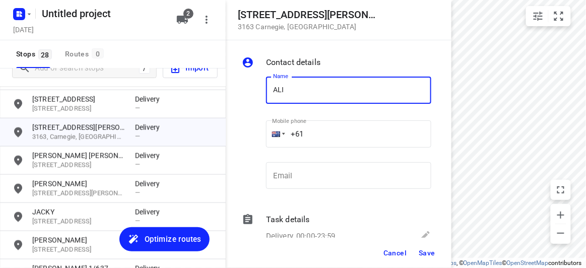
type input "[PERSON_NAME]"
click at [310, 134] on input "+61" at bounding box center [348, 133] width 165 height 27
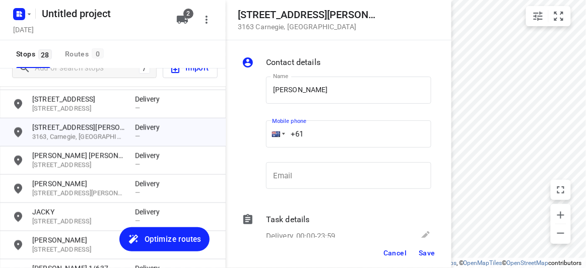
paste input "422791989"
type input "[PHONE_NUMBER]"
click at [432, 250] on span "Save" at bounding box center [427, 253] width 17 height 8
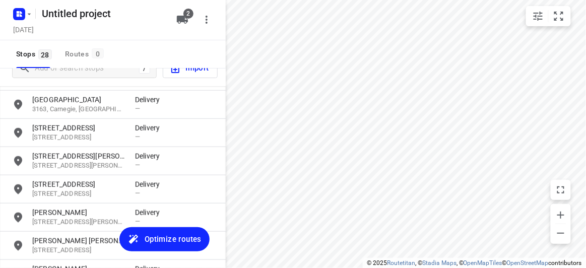
scroll to position [235, 0]
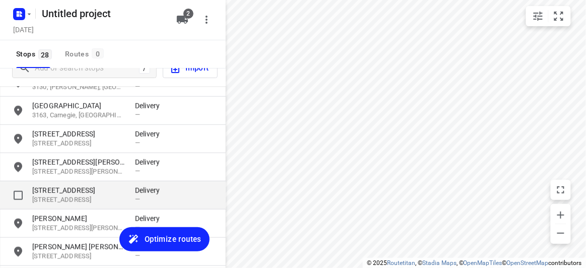
click at [55, 191] on p "[STREET_ADDRESS]" at bounding box center [78, 190] width 93 height 10
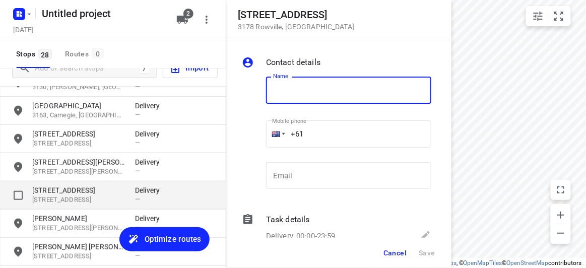
type input ","
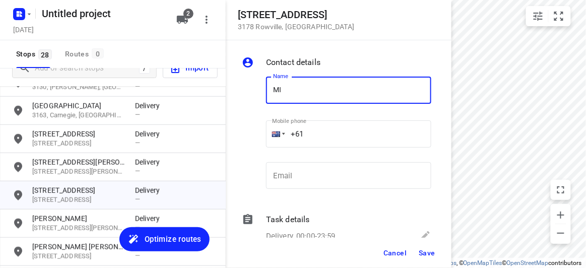
type input "[PERSON_NAME] 2/3"
click at [320, 117] on div "Mobile phone +61 ​" at bounding box center [348, 136] width 165 height 40
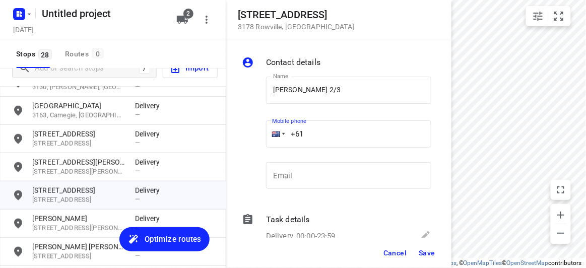
click at [314, 133] on input "+61" at bounding box center [348, 133] width 165 height 27
paste input "478128899"
type input "[PHONE_NUMBER]"
click at [430, 254] on span "Save" at bounding box center [427, 253] width 17 height 8
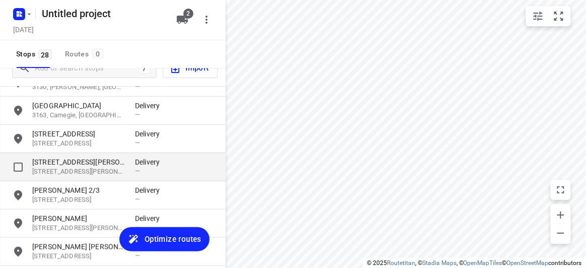
click at [95, 165] on p "[STREET_ADDRESS][PERSON_NAME]" at bounding box center [78, 162] width 93 height 10
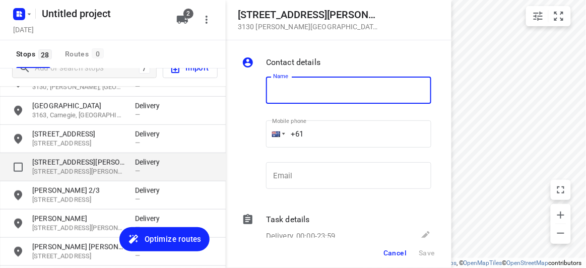
type input "Y"
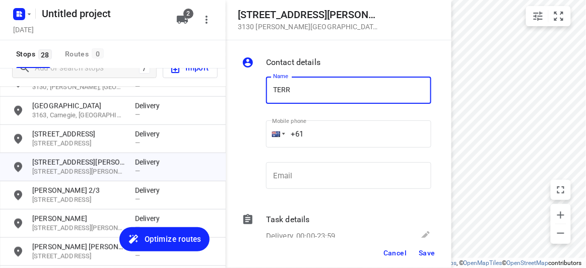
type input "[PERSON_NAME]"
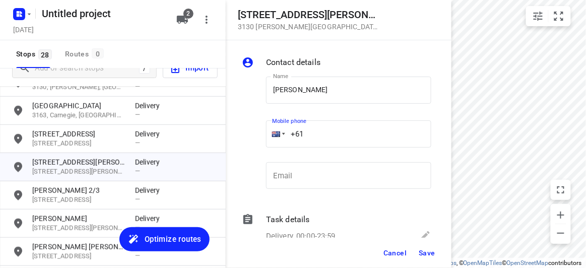
drag, startPoint x: 330, startPoint y: 123, endPoint x: 271, endPoint y: 123, distance: 59.0
click at [271, 123] on div "+61" at bounding box center [348, 133] width 165 height 27
paste input "tel"
paste input "415369931"
type input "[PHONE_NUMBER]"
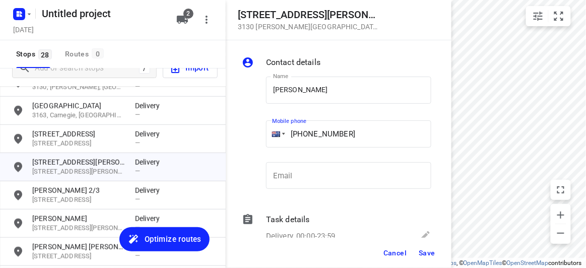
click at [427, 253] on span "Save" at bounding box center [427, 253] width 17 height 8
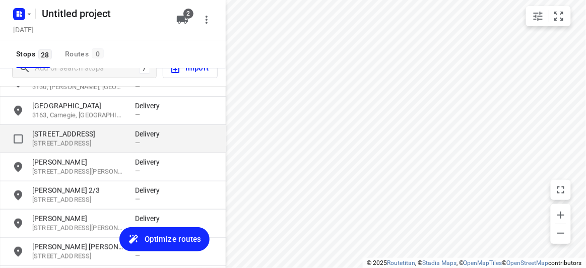
click at [60, 138] on p "[STREET_ADDRESS]" at bounding box center [78, 134] width 93 height 10
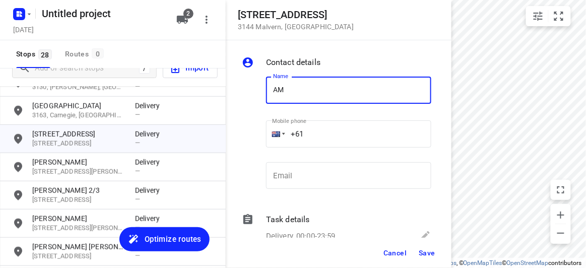
type input "[PERSON_NAME]"
click at [314, 137] on input "+61" at bounding box center [348, 133] width 165 height 27
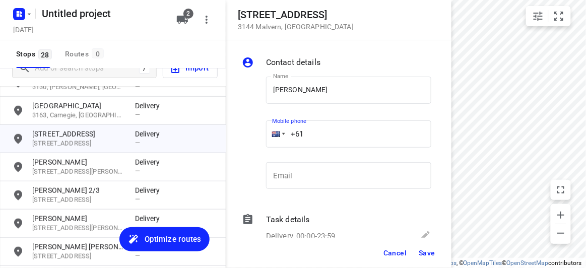
paste input "451175117"
type input "[PHONE_NUMBER]"
click at [425, 256] on span "Save" at bounding box center [427, 253] width 17 height 8
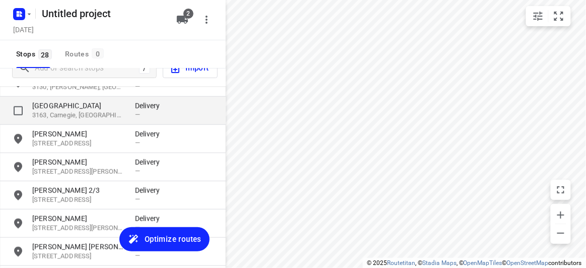
click at [64, 101] on p "[GEOGRAPHIC_DATA]" at bounding box center [78, 106] width 93 height 10
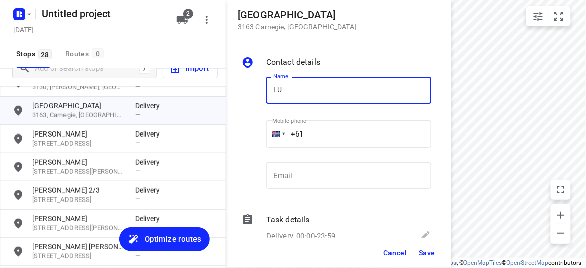
type input "[PERSON_NAME]"
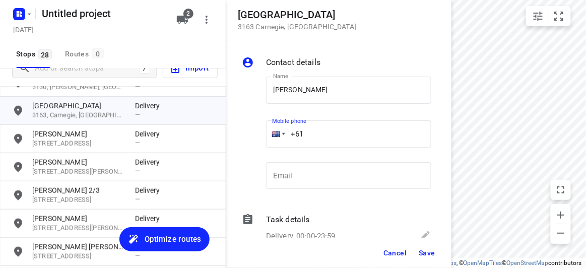
click at [310, 131] on input "+61" at bounding box center [348, 133] width 165 height 27
paste input "0433551011"
click at [306, 133] on input "[PHONE_NUMBER]" at bounding box center [348, 133] width 165 height 27
click at [312, 133] on input "[PHONE_NUMBER]" at bounding box center [348, 133] width 165 height 27
click at [309, 134] on input "[PHONE_NUMBER]" at bounding box center [348, 133] width 165 height 27
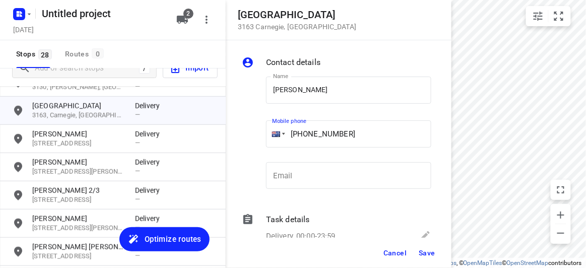
type input "[PHONE_NUMBER]"
click at [428, 253] on span "Save" at bounding box center [427, 253] width 17 height 8
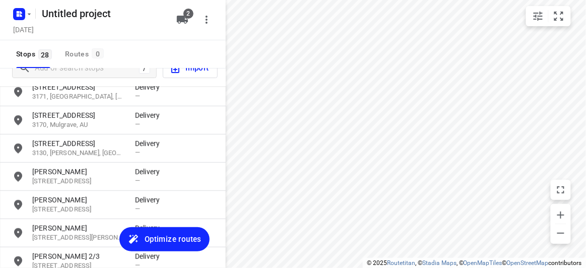
scroll to position [143, 0]
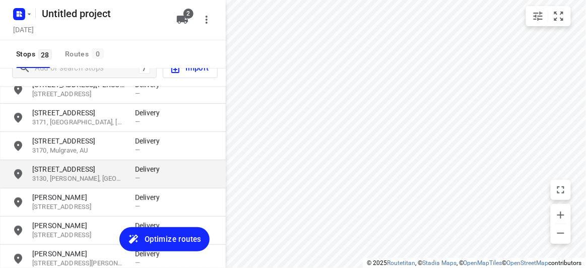
click at [62, 174] on p "3130, [PERSON_NAME], [GEOGRAPHIC_DATA]" at bounding box center [78, 179] width 93 height 10
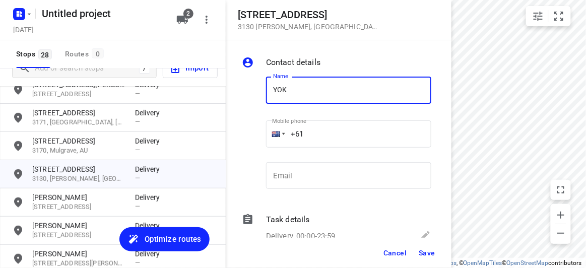
type input "[PERSON_NAME] 3/3"
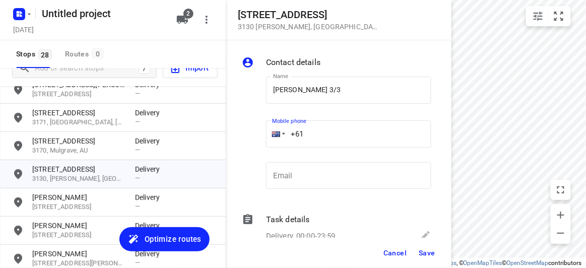
click at [316, 139] on input "+61" at bounding box center [348, 133] width 165 height 27
paste input "423708057"
type input "[PHONE_NUMBER]"
click at [431, 254] on span "Save" at bounding box center [427, 253] width 17 height 8
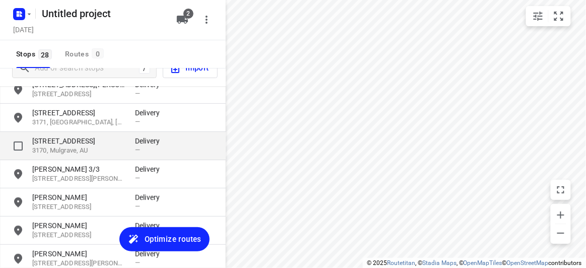
click at [94, 145] on p "[STREET_ADDRESS]" at bounding box center [78, 141] width 93 height 10
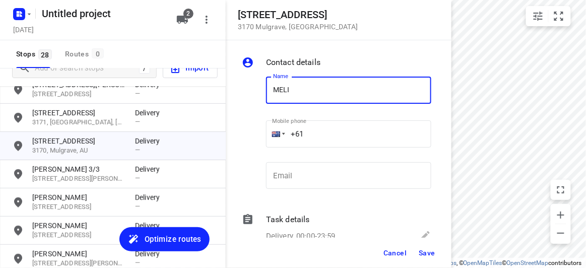
type input "[PERSON_NAME]"
click at [311, 138] on input "+61" at bounding box center [348, 133] width 165 height 27
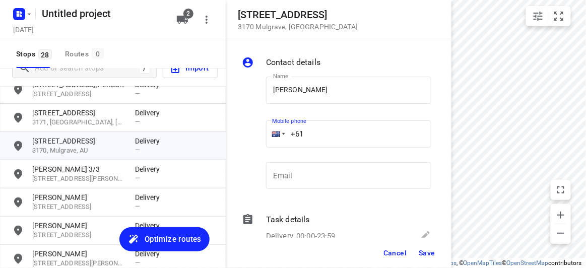
paste input "434851126"
type input "[PHONE_NUMBER]"
click at [436, 263] on div "Cancel Save" at bounding box center [339, 253] width 226 height 30
click at [421, 251] on span "Save" at bounding box center [427, 253] width 17 height 8
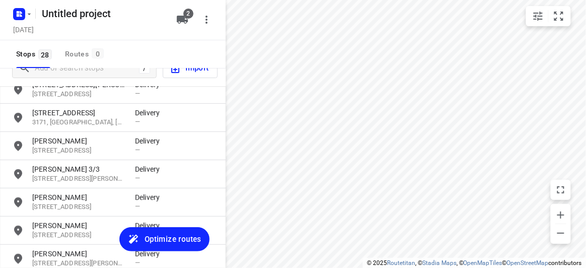
scroll to position [97, 0]
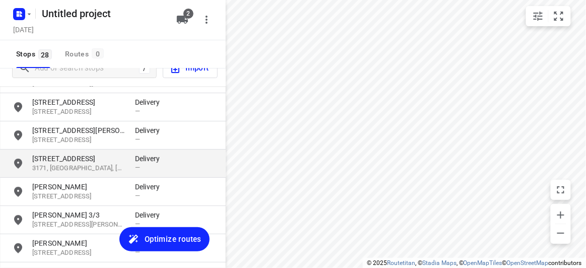
click at [57, 172] on div "[STREET_ADDRESS] Delivery —" at bounding box center [113, 164] width 226 height 28
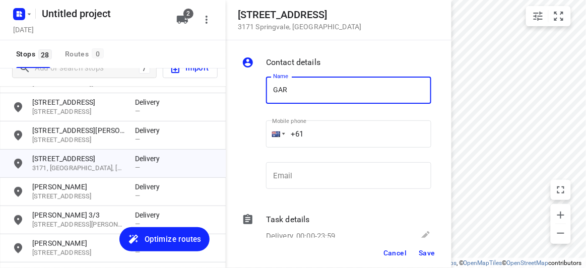
type input "[PERSON_NAME]"
click at [307, 136] on input "+61" at bounding box center [348, 133] width 165 height 27
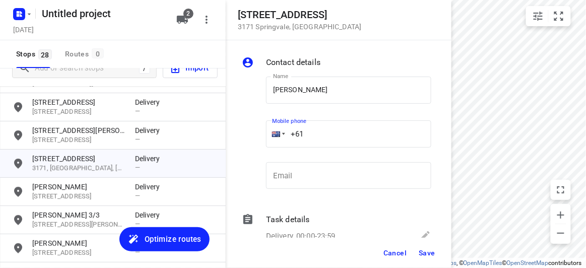
paste input "401496694"
type input "[PHONE_NUMBER]"
click at [433, 260] on button "Save" at bounding box center [427, 253] width 25 height 18
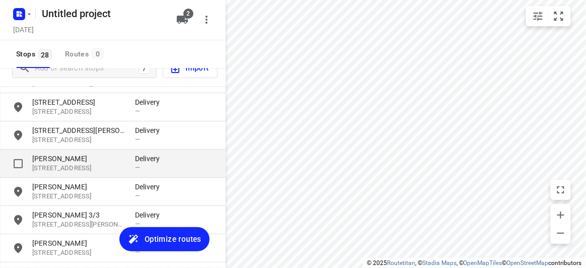
drag, startPoint x: 68, startPoint y: 169, endPoint x: 66, endPoint y: 142, distance: 27.3
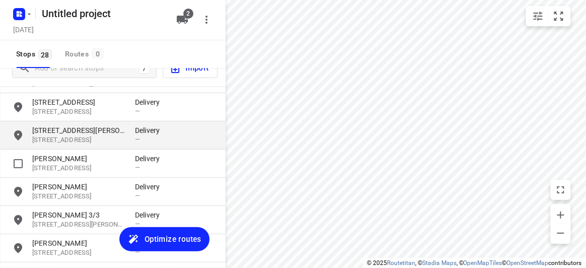
click at [68, 169] on p "[STREET_ADDRESS]" at bounding box center [78, 169] width 93 height 10
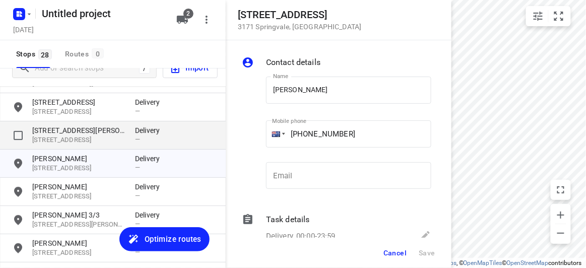
click at [66, 137] on p "[STREET_ADDRESS]" at bounding box center [78, 141] width 93 height 10
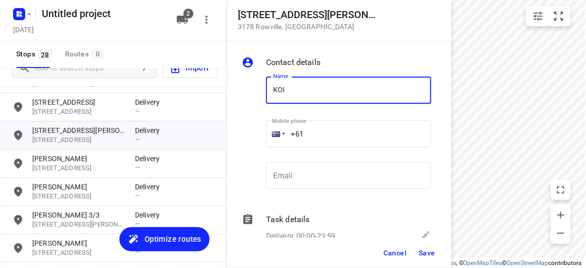
type input "[PERSON_NAME] 4/15"
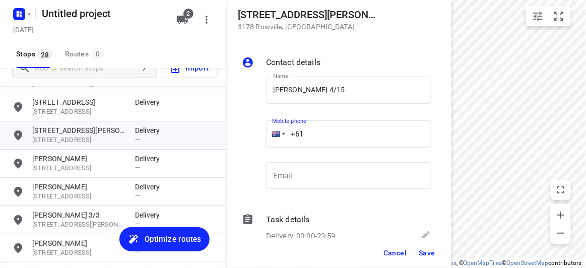
click at [322, 134] on input "+61" at bounding box center [348, 133] width 165 height 27
paste input "449039836"
type input "[PHONE_NUMBER]"
click at [425, 250] on span "Save" at bounding box center [427, 253] width 17 height 8
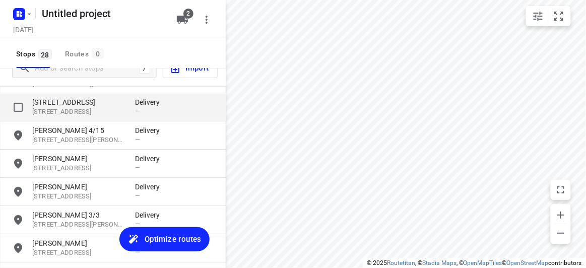
click at [56, 97] on p "[STREET_ADDRESS]" at bounding box center [78, 102] width 93 height 10
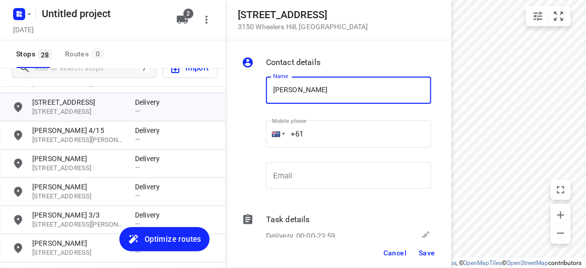
type input "[PERSON_NAME]"
click at [291, 133] on input "+61" at bounding box center [348, 133] width 165 height 27
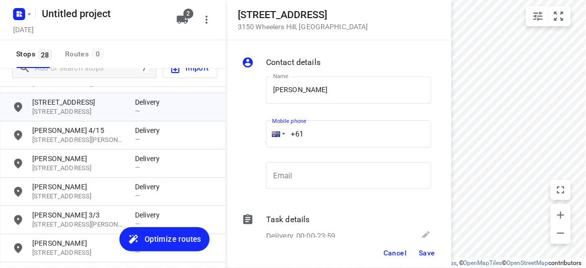
paste input "478712252"
type input "[PHONE_NUMBER]"
click at [426, 255] on span "Save" at bounding box center [427, 253] width 17 height 8
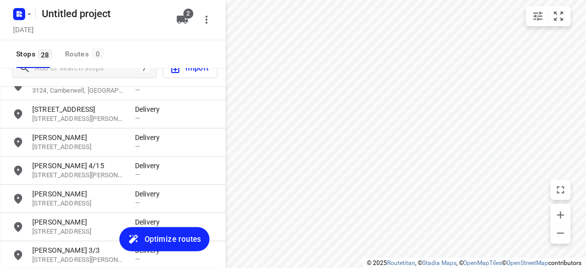
scroll to position [51, 0]
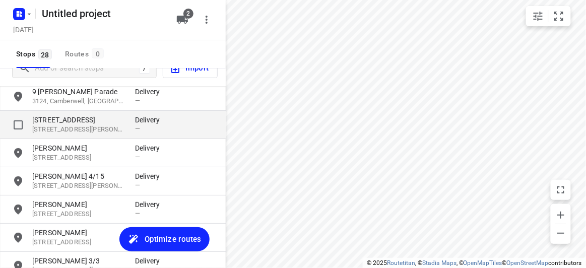
click at [64, 120] on p "[STREET_ADDRESS]" at bounding box center [78, 120] width 93 height 10
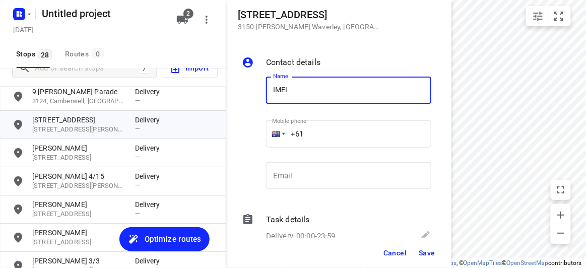
click at [336, 101] on input "IMEI" at bounding box center [348, 90] width 165 height 27
click at [319, 139] on input "+61" at bounding box center [348, 133] width 165 height 27
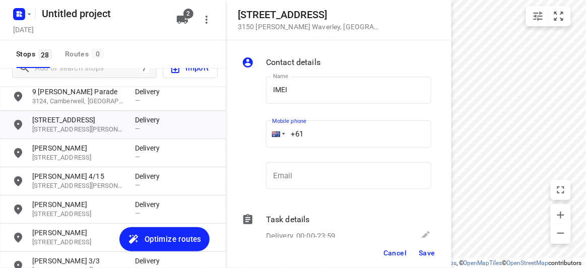
click at [326, 109] on div "Name IMEI Name" at bounding box center [348, 94] width 165 height 35
click at [313, 91] on input "IMEI" at bounding box center [348, 90] width 165 height 27
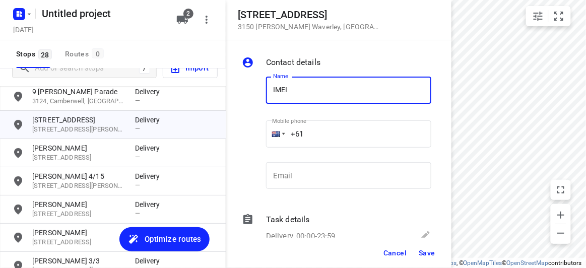
type input "IMEIA"
click at [305, 137] on input "+61" at bounding box center [348, 133] width 165 height 27
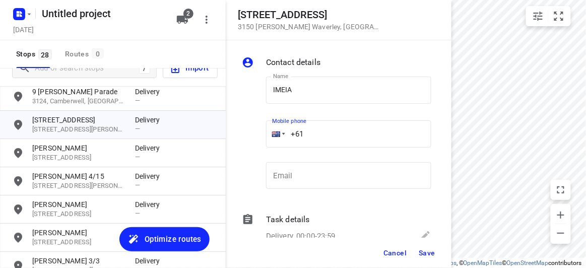
paste input "422270088"
type input "[PHONE_NUMBER]"
click at [421, 250] on span "Save" at bounding box center [427, 253] width 17 height 8
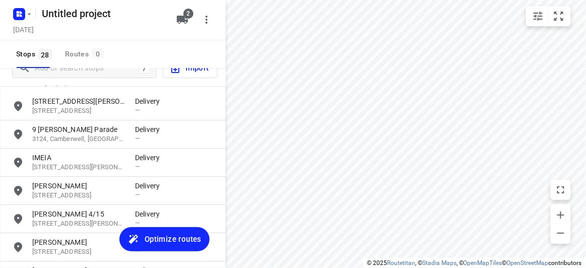
scroll to position [0, 0]
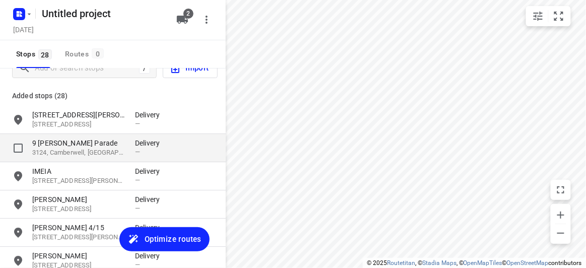
click at [64, 139] on p "9 [PERSON_NAME] Parade" at bounding box center [78, 143] width 93 height 10
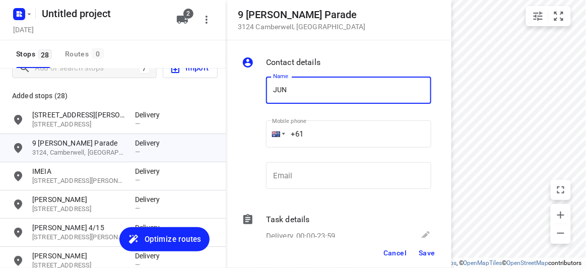
type input "[PERSON_NAME]"
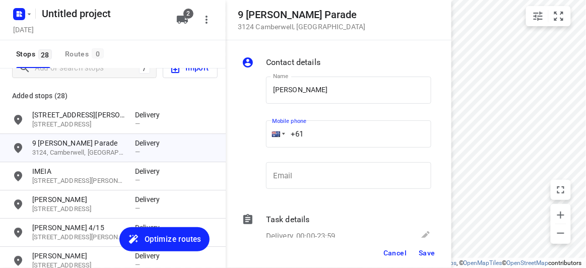
click at [302, 135] on input "+61" at bounding box center [348, 133] width 165 height 27
paste input "403231456"
type input "[PHONE_NUMBER]"
click at [426, 249] on span "Save" at bounding box center [427, 253] width 17 height 8
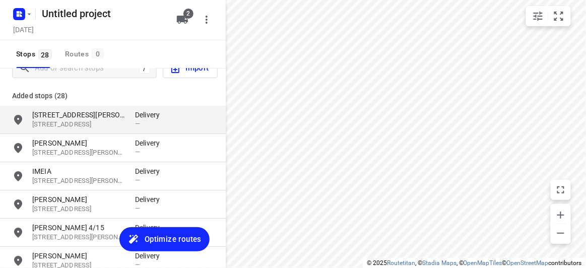
click at [53, 112] on p "[STREET_ADDRESS][PERSON_NAME]" at bounding box center [78, 115] width 93 height 10
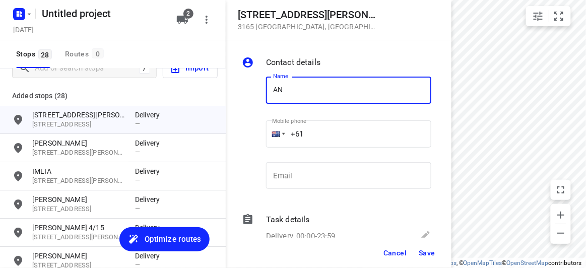
type input "[PERSON_NAME]"
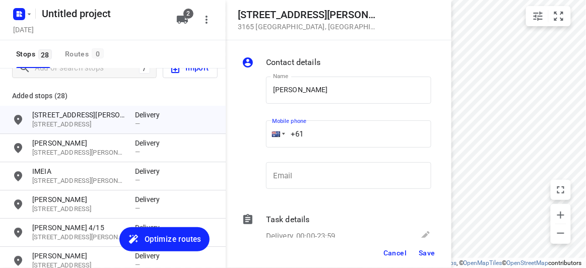
click at [324, 136] on input "+61" at bounding box center [348, 133] width 165 height 27
paste input "433015553"
type input "[PHONE_NUMBER]"
click at [430, 245] on div "Cancel Save" at bounding box center [339, 253] width 226 height 30
click at [427, 253] on span "Save" at bounding box center [427, 253] width 17 height 8
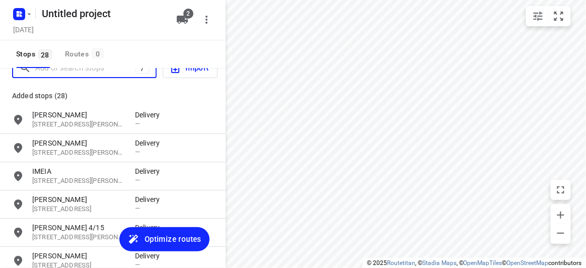
click at [42, 68] on input "Add or search stops" at bounding box center [85, 68] width 100 height 16
paste input "[STREET_ADDRESS][PERSON_NAME]"
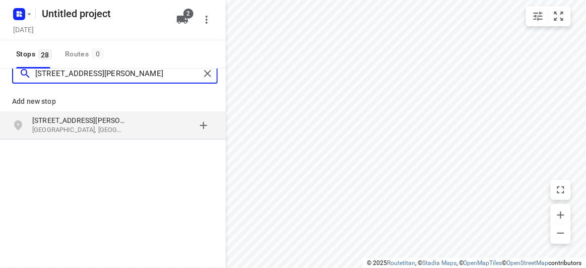
type input "[STREET_ADDRESS][PERSON_NAME]"
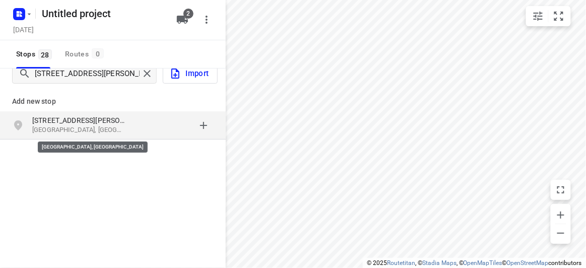
click at [63, 127] on p "[GEOGRAPHIC_DATA], [GEOGRAPHIC_DATA]" at bounding box center [78, 130] width 93 height 10
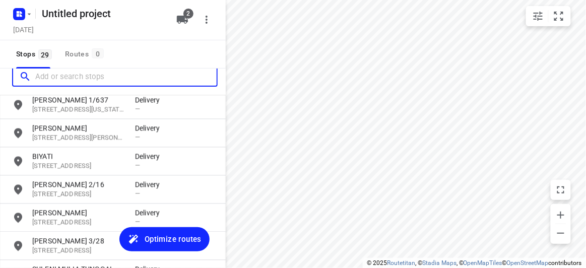
scroll to position [721, 0]
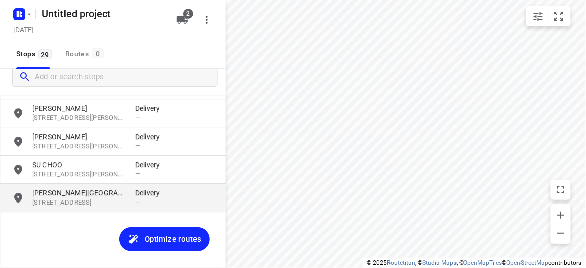
click at [79, 199] on p "[STREET_ADDRESS]" at bounding box center [78, 203] width 93 height 10
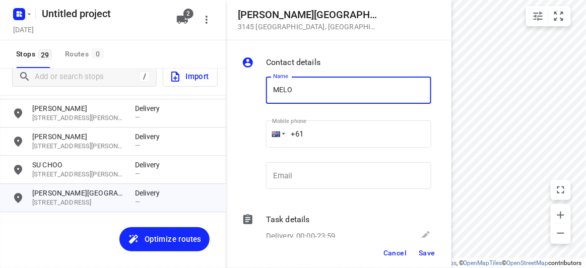
type input "[PERSON_NAME]"
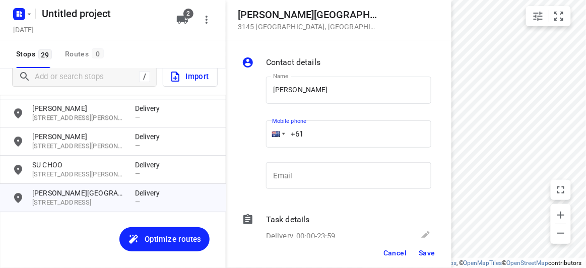
drag, startPoint x: 259, startPoint y: 134, endPoint x: 250, endPoint y: 133, distance: 9.6
click at [251, 134] on div "Name [PERSON_NAME] Name Mobile phone +61 ​ Email Email" at bounding box center [336, 135] width 193 height 133
paste input "434505885"
type input "[PHONE_NUMBER]"
click at [421, 253] on span "Save" at bounding box center [427, 253] width 17 height 8
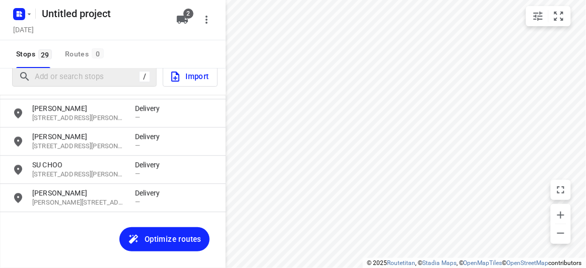
drag, startPoint x: 40, startPoint y: 91, endPoint x: 48, endPoint y: 86, distance: 9.7
click at [40, 91] on div "/ Import" at bounding box center [113, 76] width 226 height 36
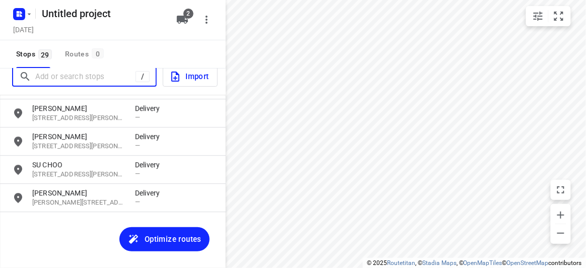
click at [57, 75] on input "Add or search stops" at bounding box center [85, 77] width 100 height 16
paste input "[STREET_ADDRESS][PERSON_NAME][PERSON_NAME]"
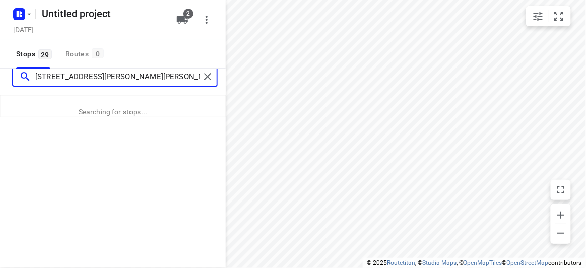
type input "[STREET_ADDRESS][PERSON_NAME][PERSON_NAME]"
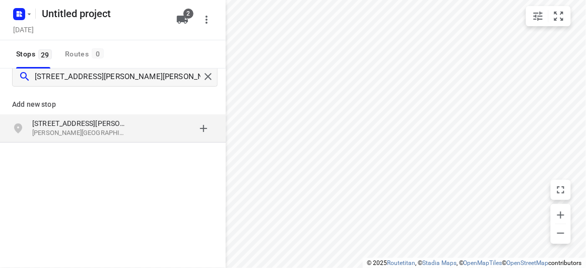
click at [108, 134] on p "[PERSON_NAME][GEOGRAPHIC_DATA], [GEOGRAPHIC_DATA]" at bounding box center [78, 133] width 93 height 10
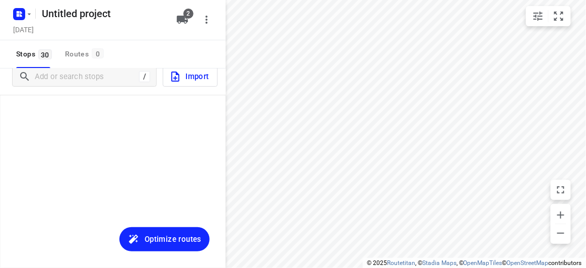
scroll to position [749, 0]
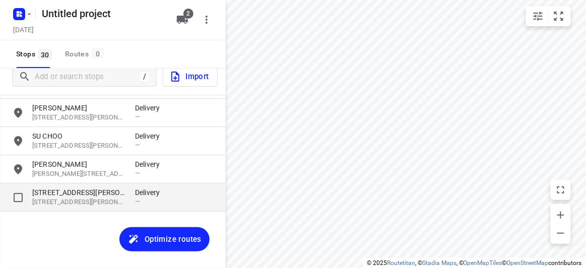
click at [85, 191] on p "[STREET_ADDRESS][PERSON_NAME]" at bounding box center [78, 192] width 93 height 10
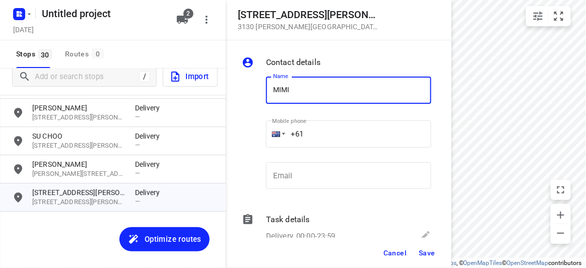
type input "MIMI"
click at [317, 136] on input "+61" at bounding box center [348, 133] width 165 height 27
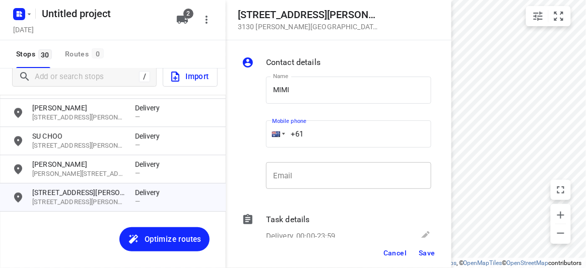
paste input "413163144"
type input "[PHONE_NUMBER]"
click at [426, 254] on span "Save" at bounding box center [427, 253] width 17 height 8
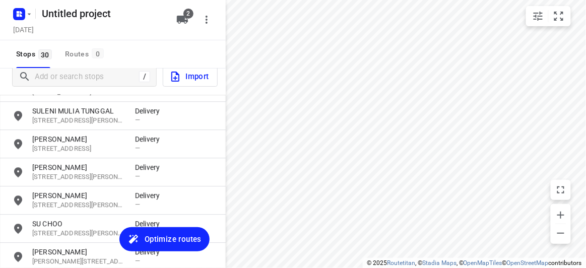
scroll to position [658, 0]
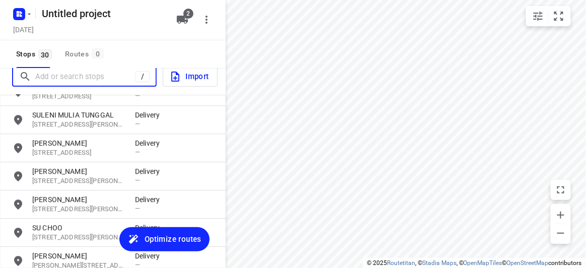
click at [82, 81] on input "Add or search stops" at bounding box center [85, 77] width 100 height 16
paste input "[STREET_ADDRESS][PERSON_NAME]"
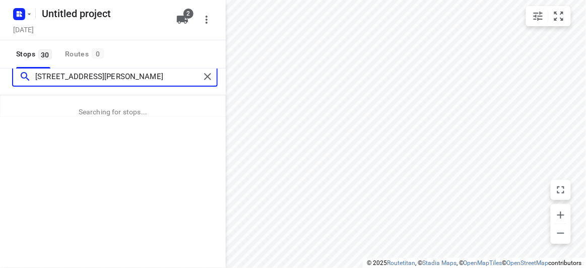
type input "[STREET_ADDRESS][PERSON_NAME]"
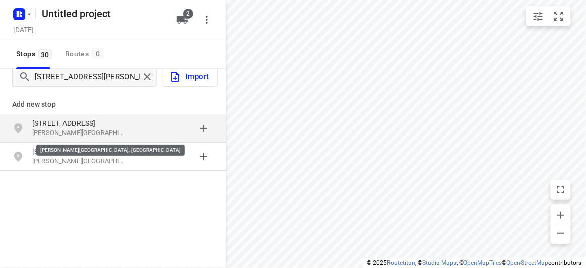
click at [77, 134] on p "[PERSON_NAME][GEOGRAPHIC_DATA], [GEOGRAPHIC_DATA]" at bounding box center [78, 133] width 93 height 10
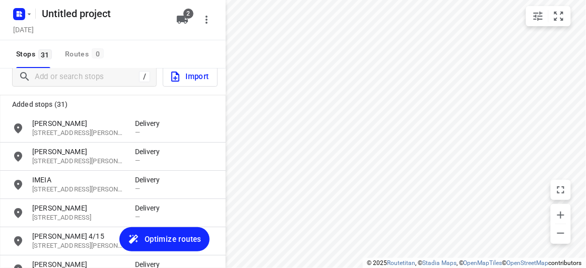
scroll to position [777, 0]
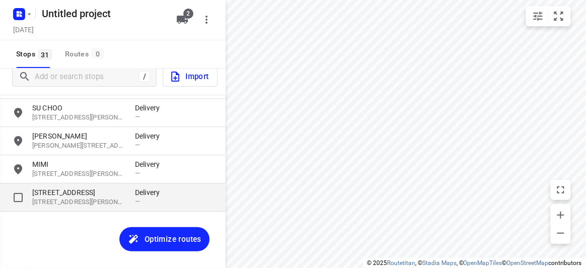
click at [83, 204] on p "[STREET_ADDRESS][PERSON_NAME]" at bounding box center [78, 203] width 93 height 10
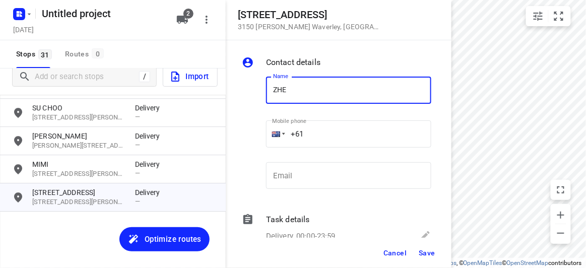
type input "[PERSON_NAME]"
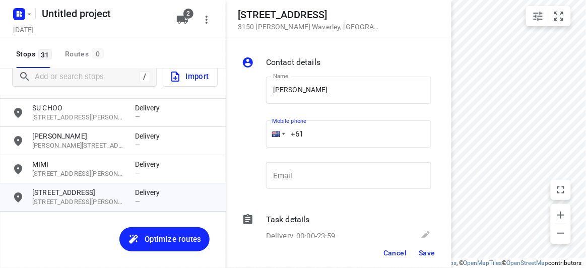
click at [313, 134] on input "+61" at bounding box center [348, 133] width 165 height 27
paste input "0432822088"
click at [308, 139] on input "[PHONE_NUMBER]" at bounding box center [348, 133] width 165 height 27
type input "[PHONE_NUMBER]"
click at [434, 257] on button "Save" at bounding box center [427, 253] width 25 height 18
